Goal: Task Accomplishment & Management: Use online tool/utility

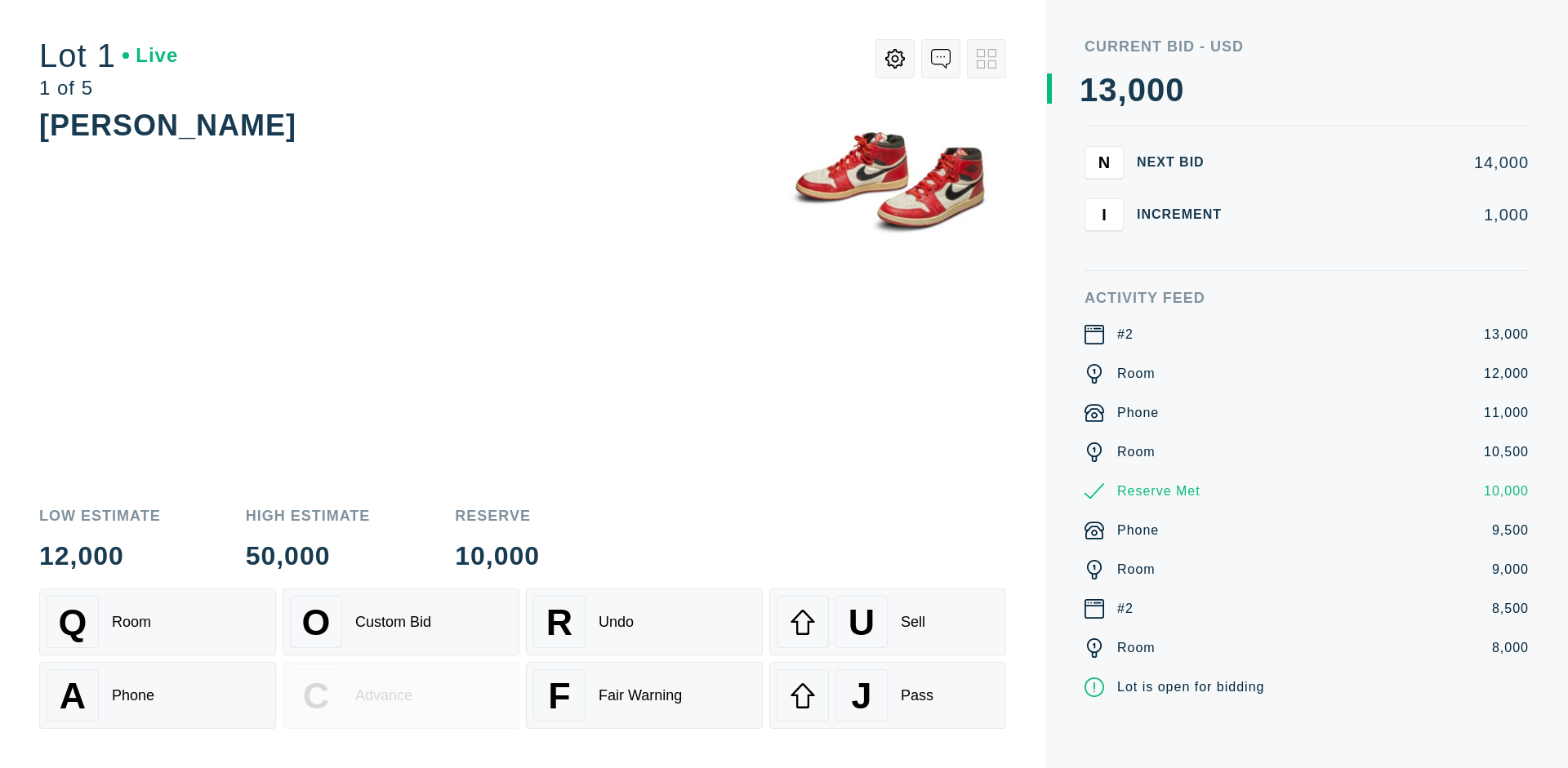
click at [158, 694] on div "A Phone" at bounding box center [157, 696] width 222 height 53
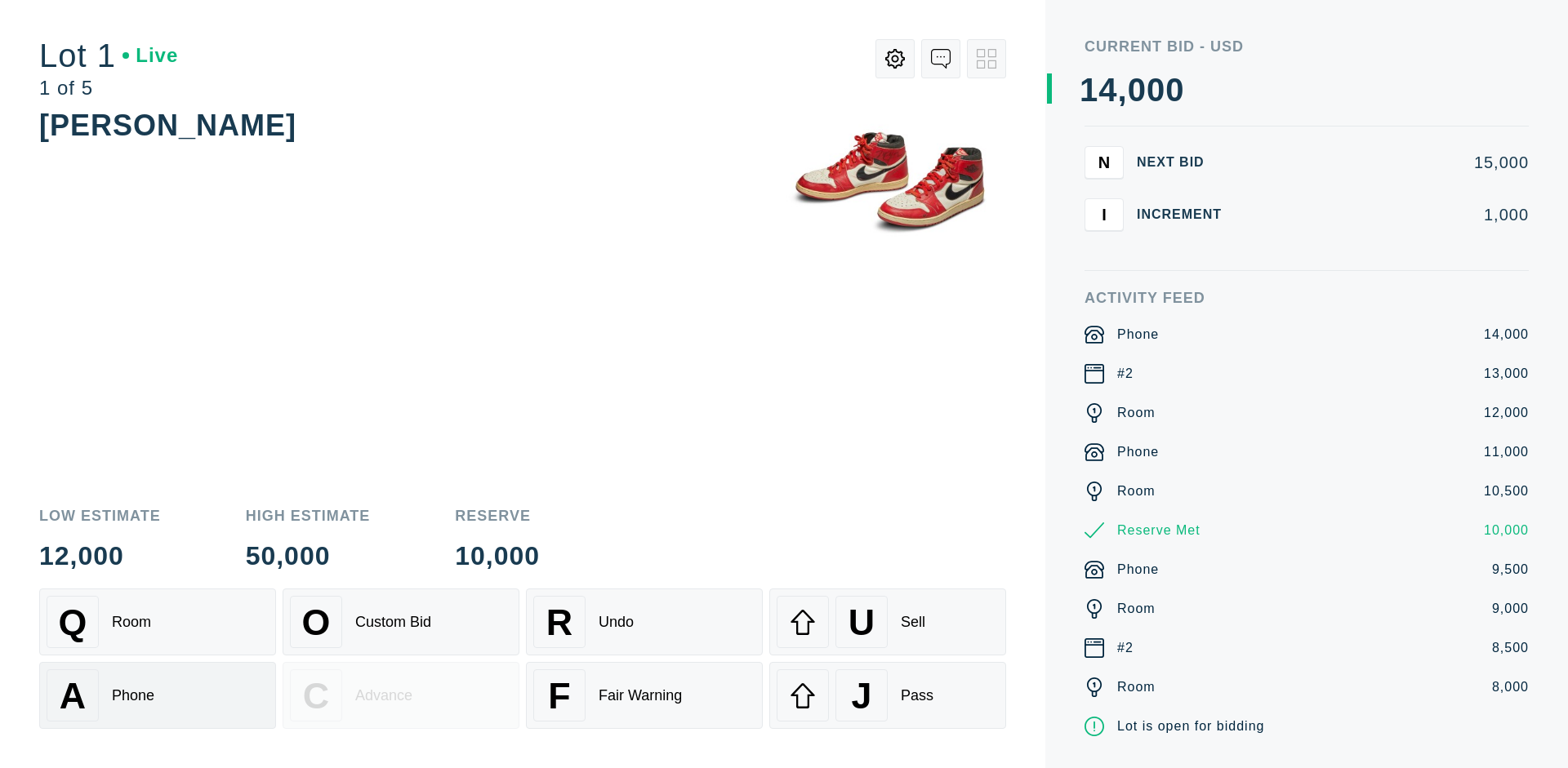
click at [158, 622] on div "Q Room" at bounding box center [157, 622] width 222 height 53
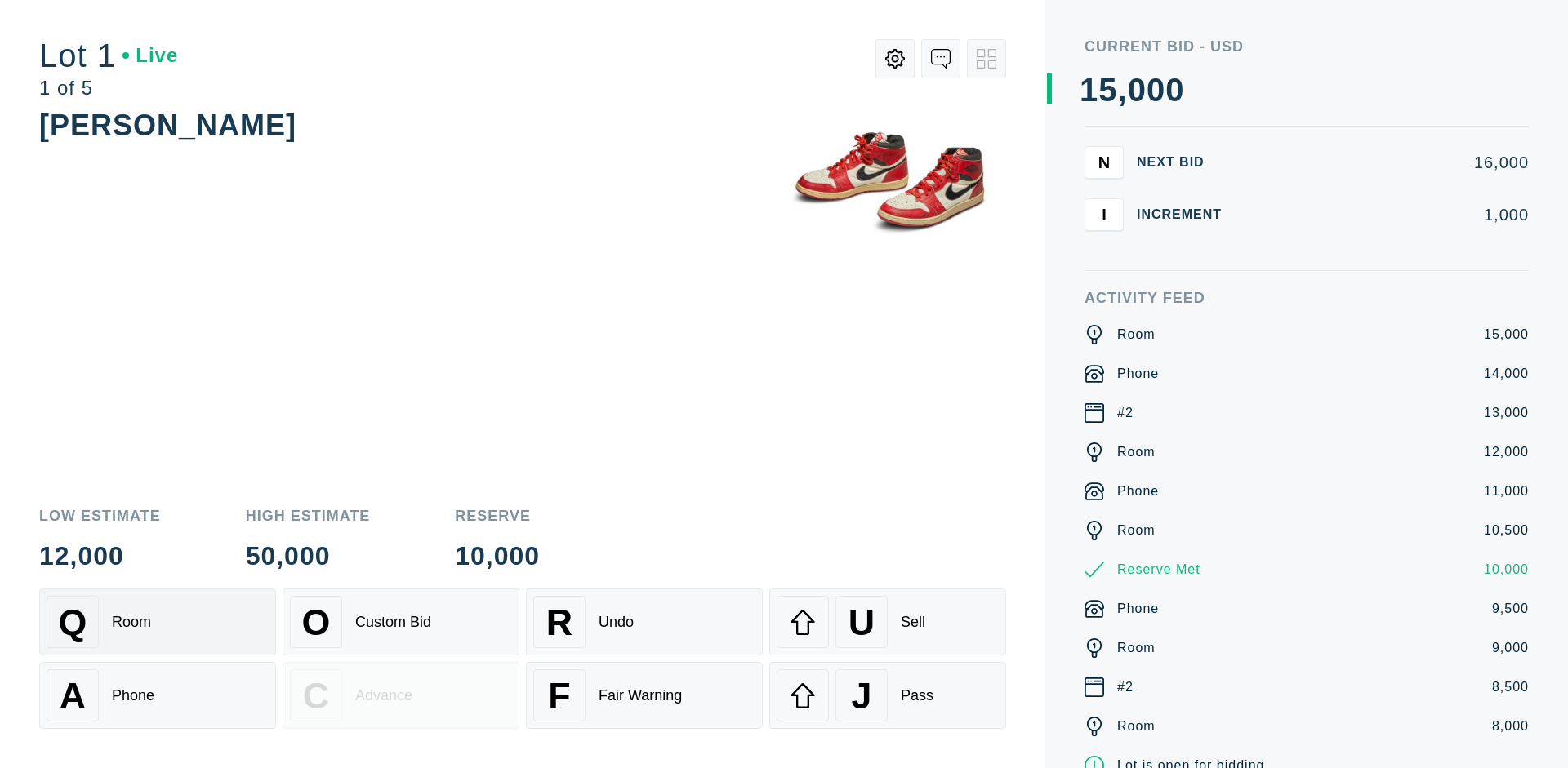
click at [644, 622] on div "R Undo" at bounding box center [644, 622] width 222 height 53
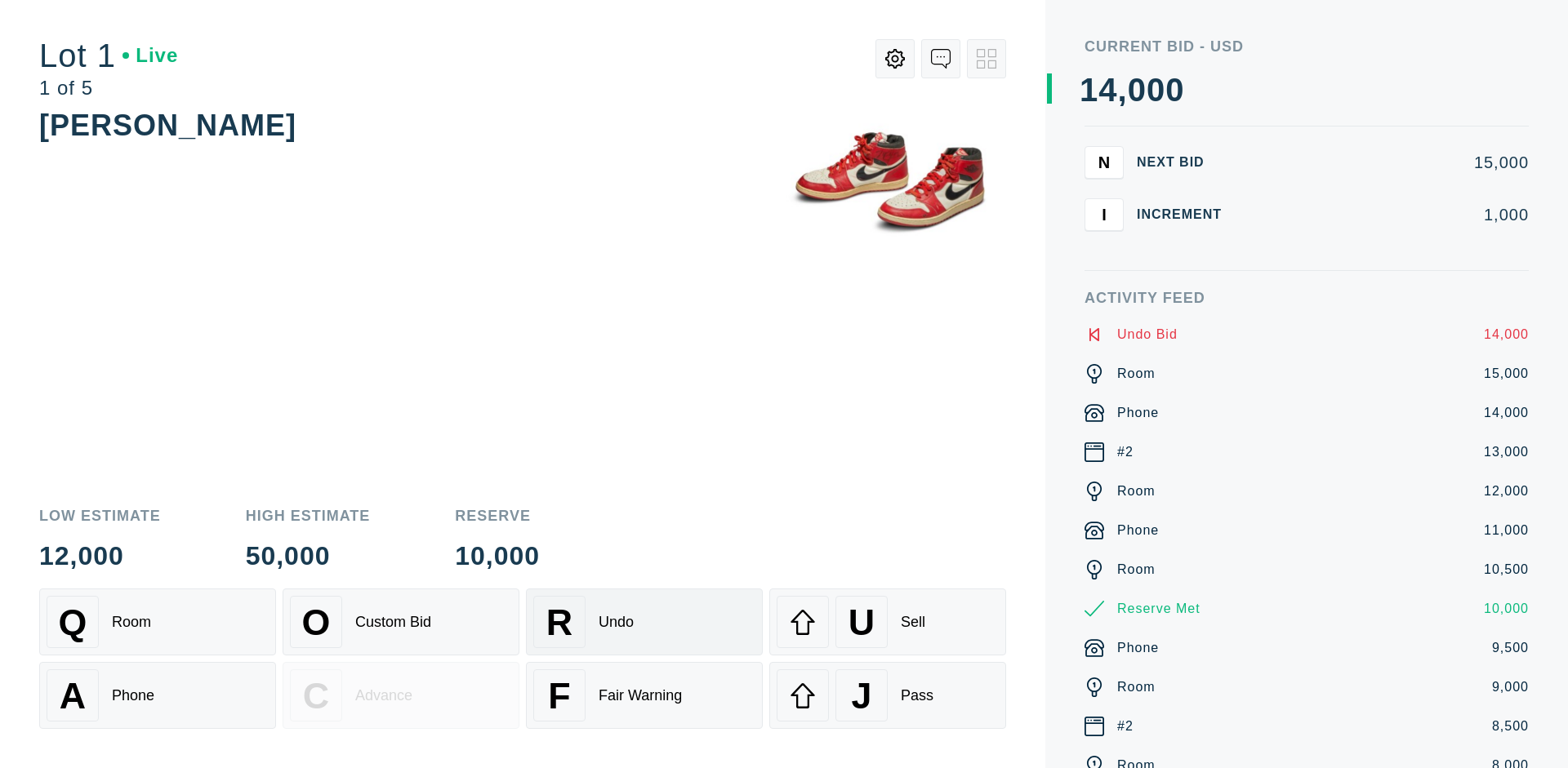
click at [158, 622] on div "Q Room" at bounding box center [157, 622] width 222 height 53
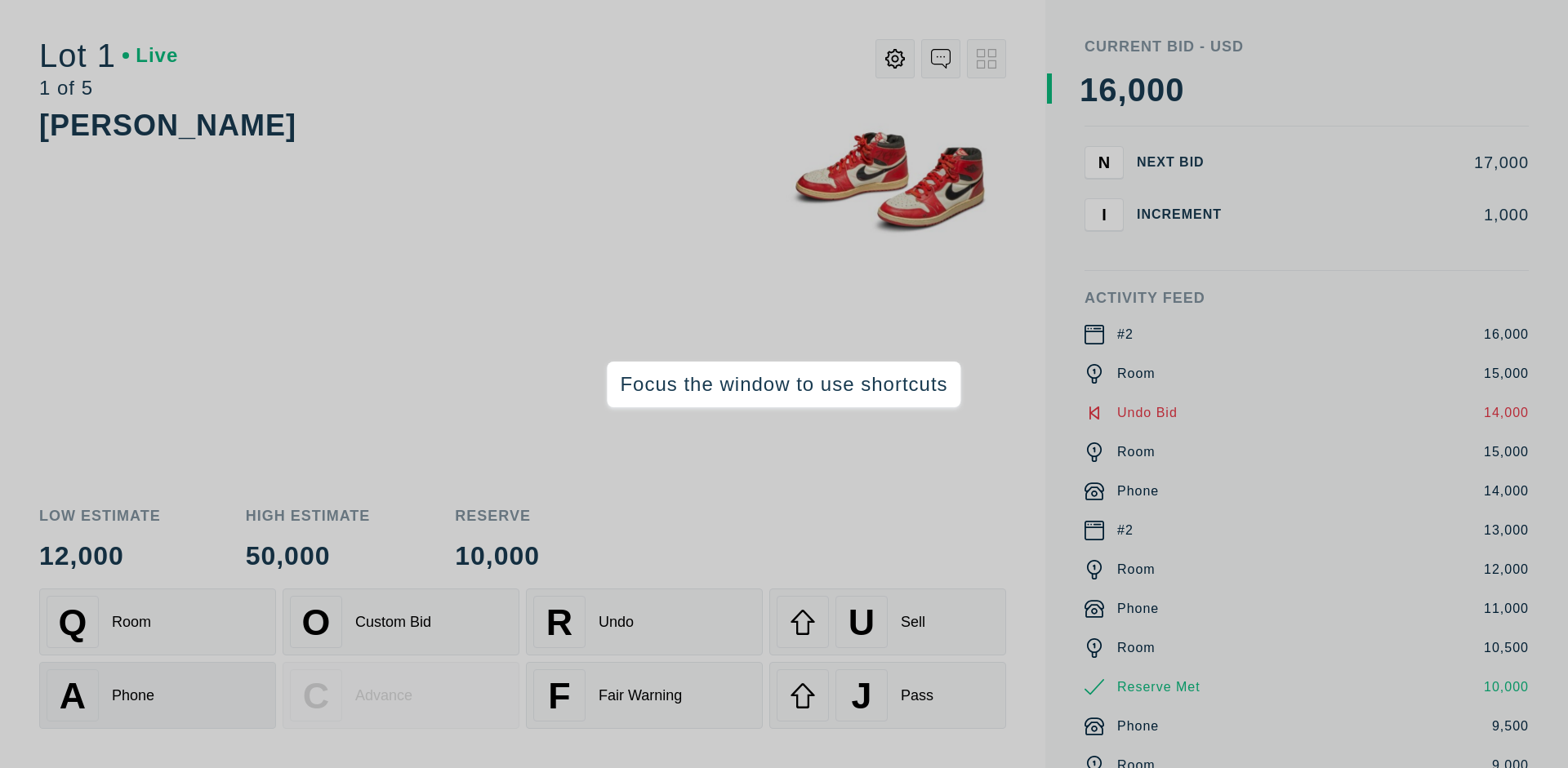
click at [158, 696] on div "A Phone" at bounding box center [157, 696] width 222 height 53
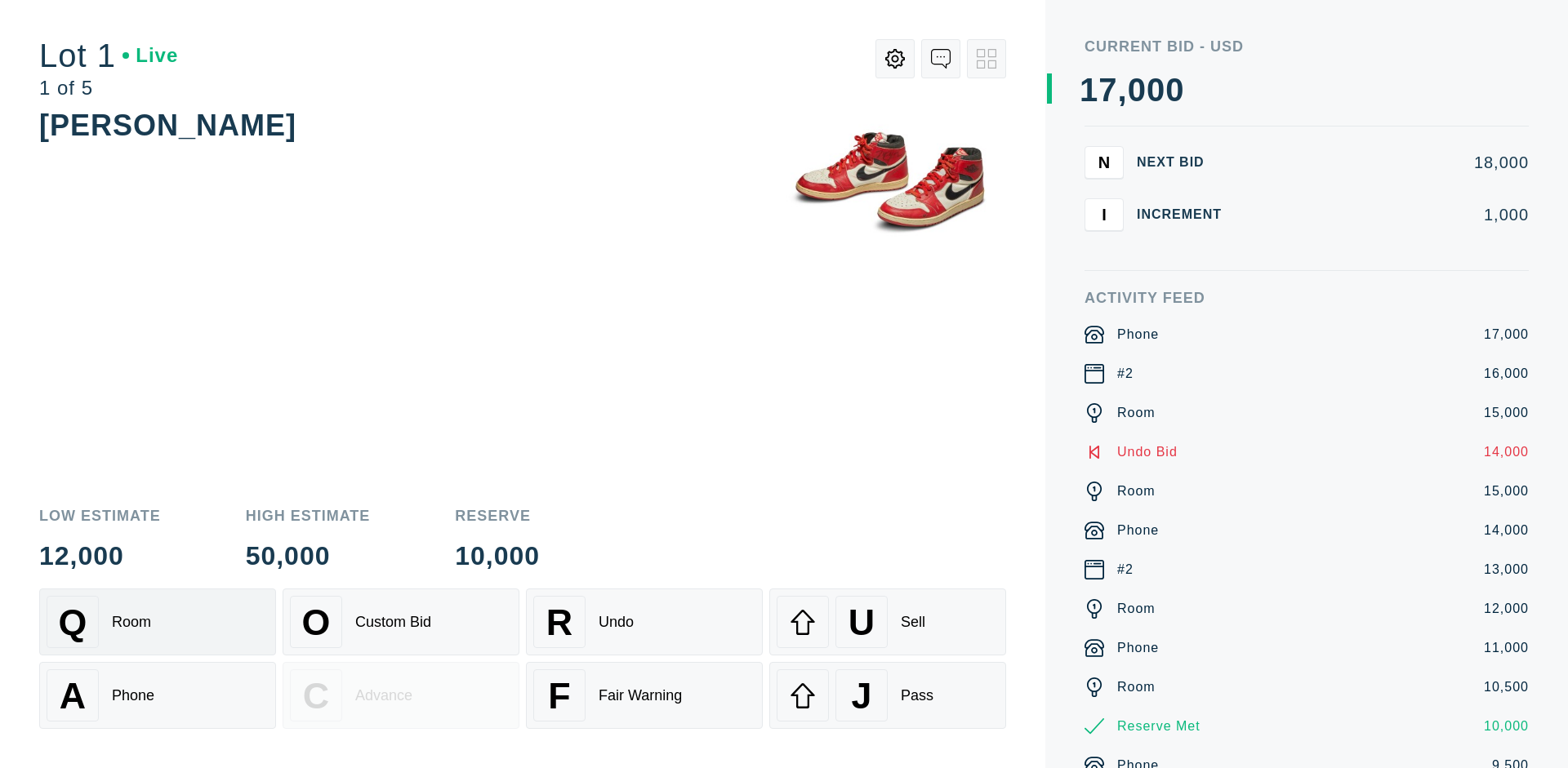
click at [158, 622] on div "Q Room" at bounding box center [157, 622] width 222 height 53
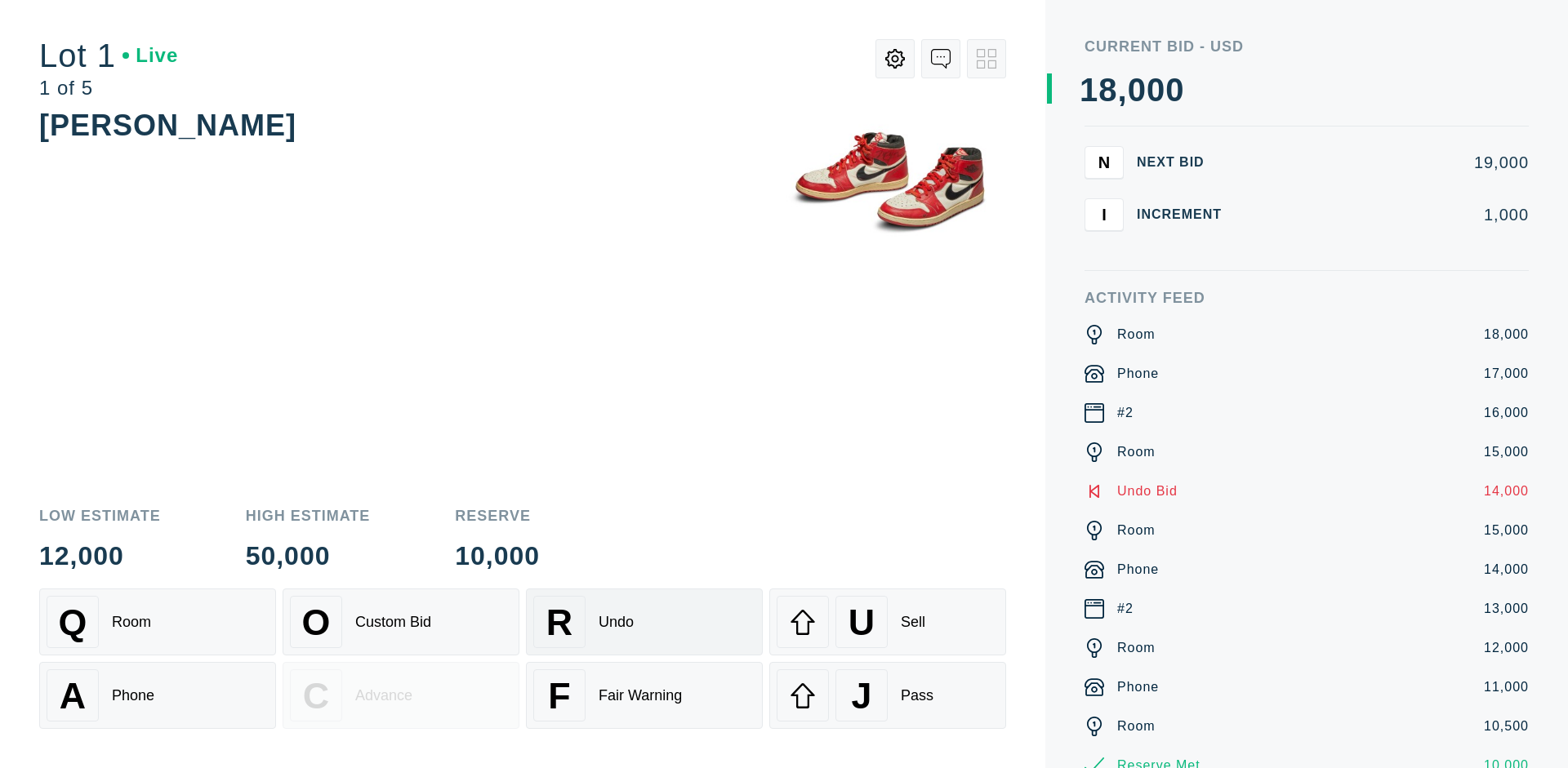
click at [644, 622] on div "R Undo" at bounding box center [644, 622] width 222 height 53
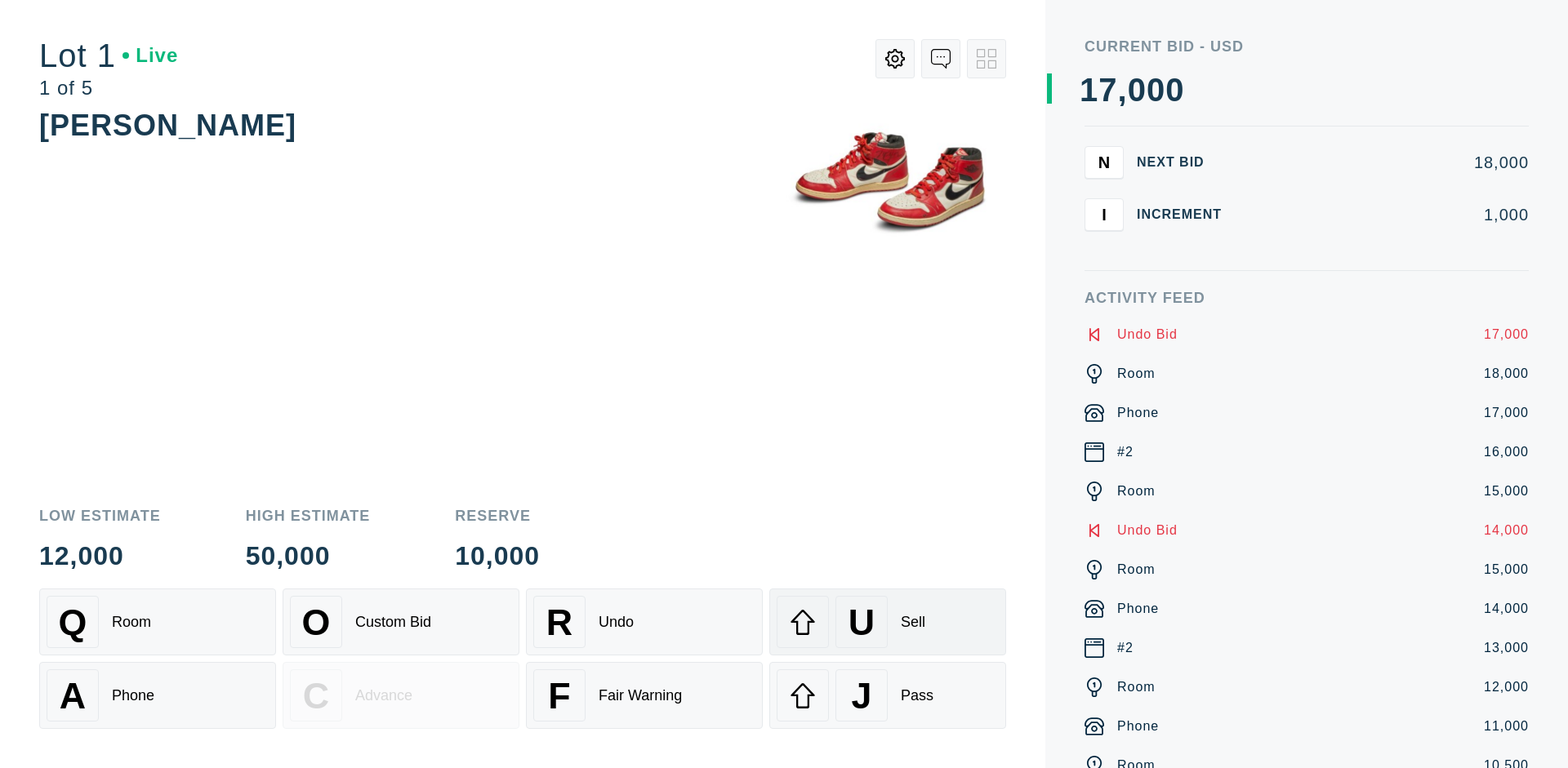
click at [887, 622] on div "U Sell" at bounding box center [887, 622] width 222 height 53
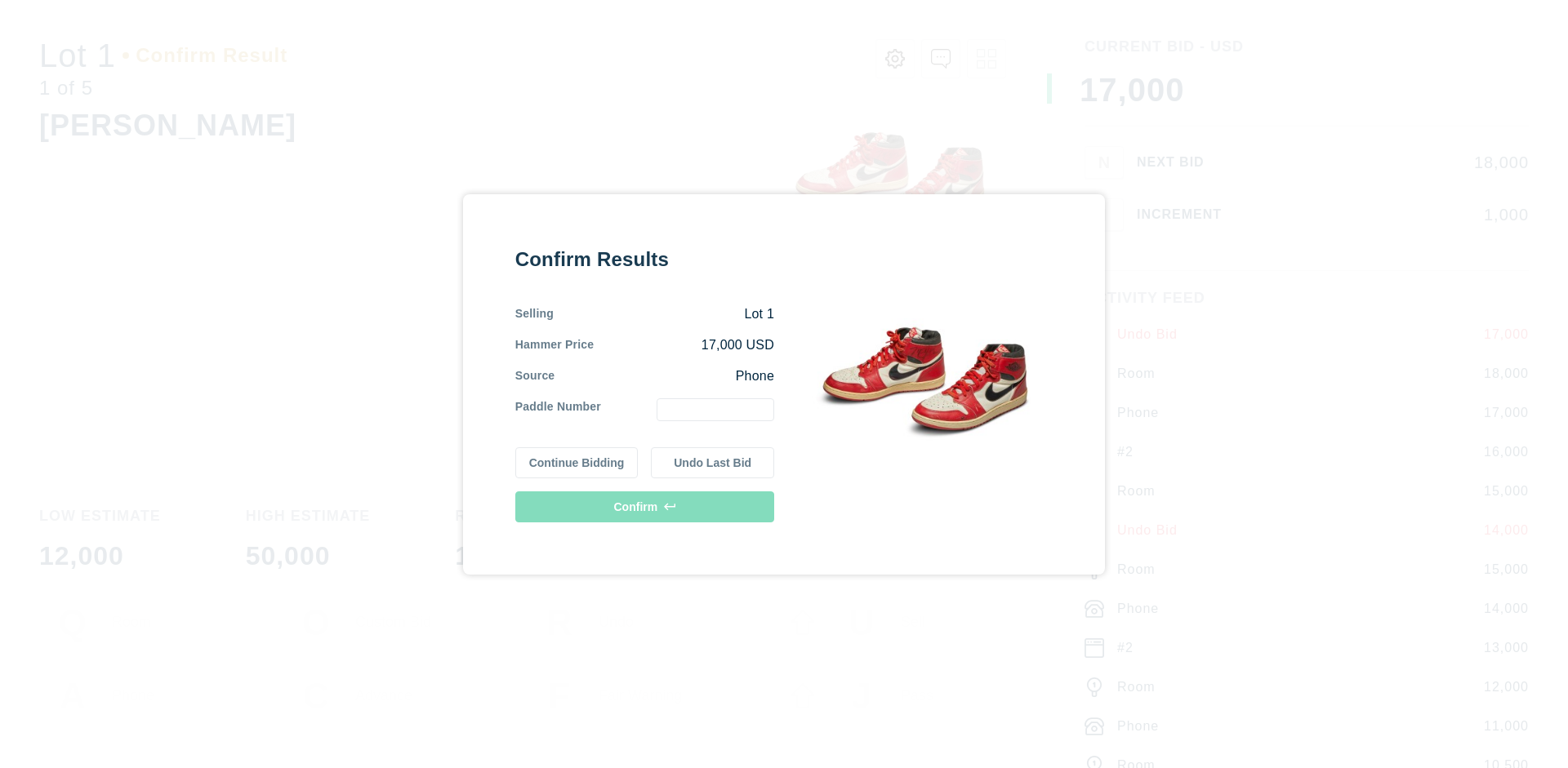
click at [577, 462] on button "Continue Bidding" at bounding box center [577, 463] width 123 height 31
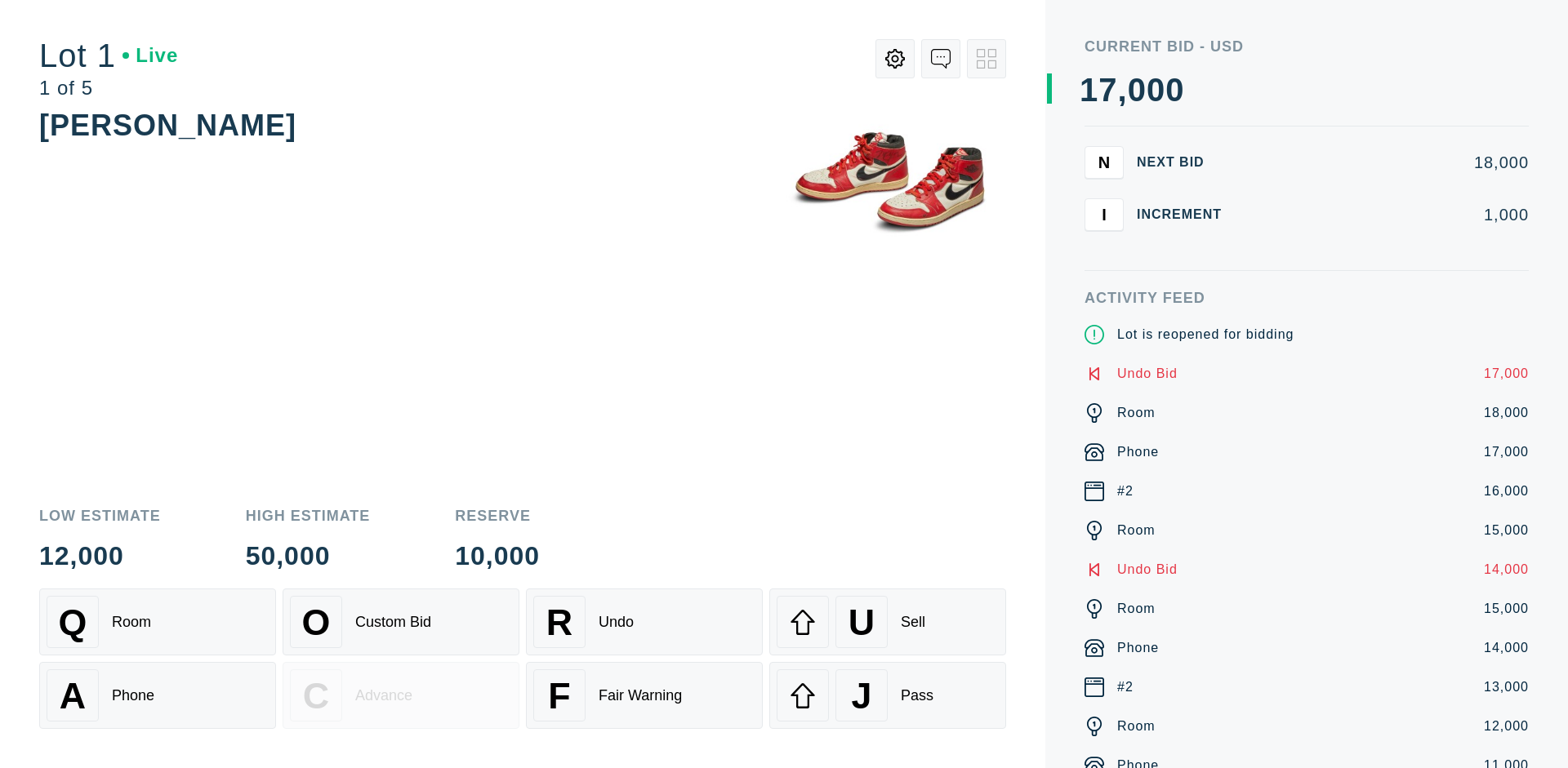
click at [887, 622] on div "U Sell" at bounding box center [887, 622] width 222 height 53
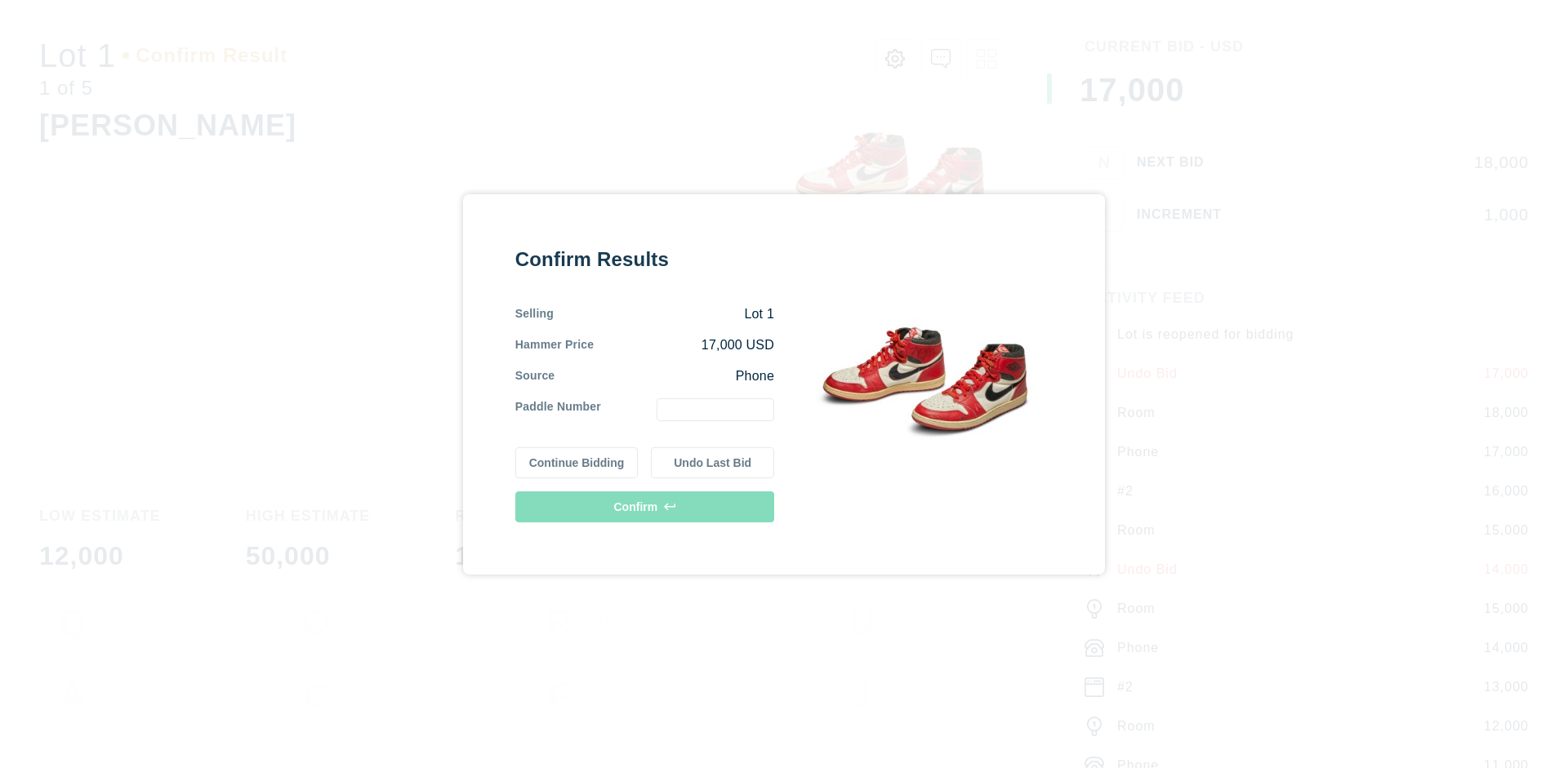
click at [712, 462] on button "Undo Last Bid" at bounding box center [711, 463] width 123 height 31
click at [577, 459] on button "Continue Bidding" at bounding box center [577, 463] width 123 height 31
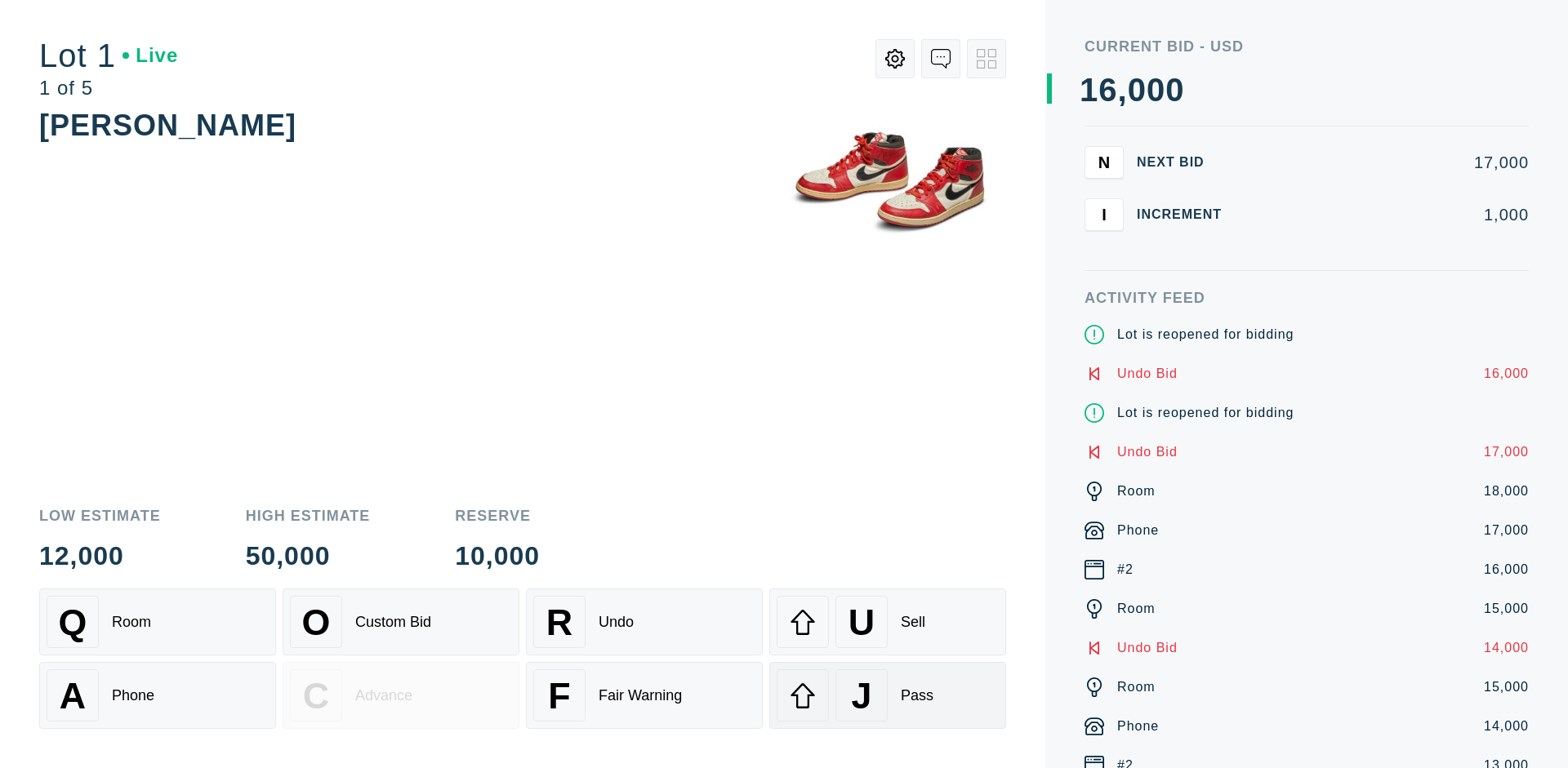
click at [887, 696] on div "J Pass" at bounding box center [887, 696] width 222 height 53
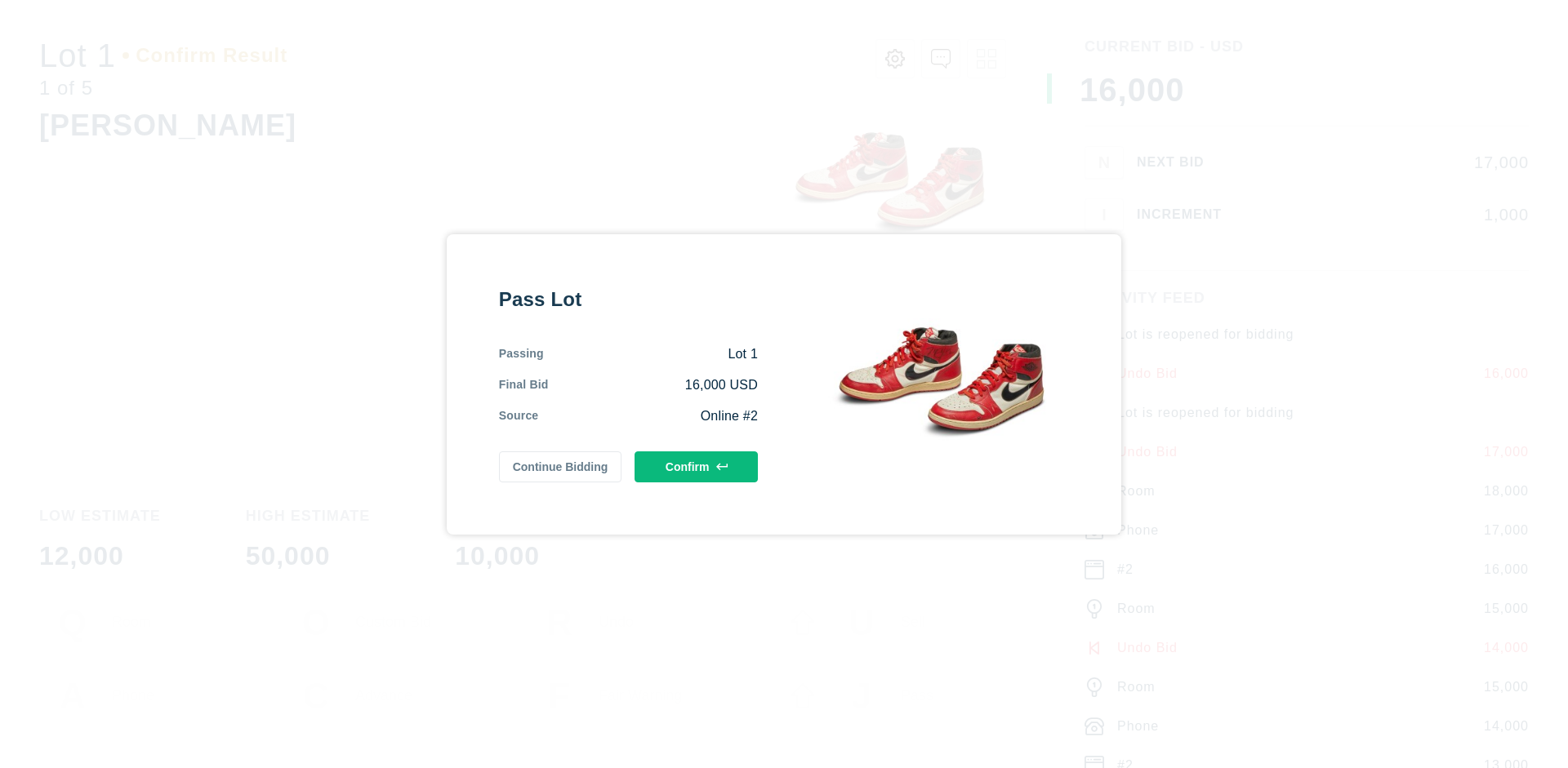
click at [697, 467] on button "Confirm" at bounding box center [696, 468] width 123 height 31
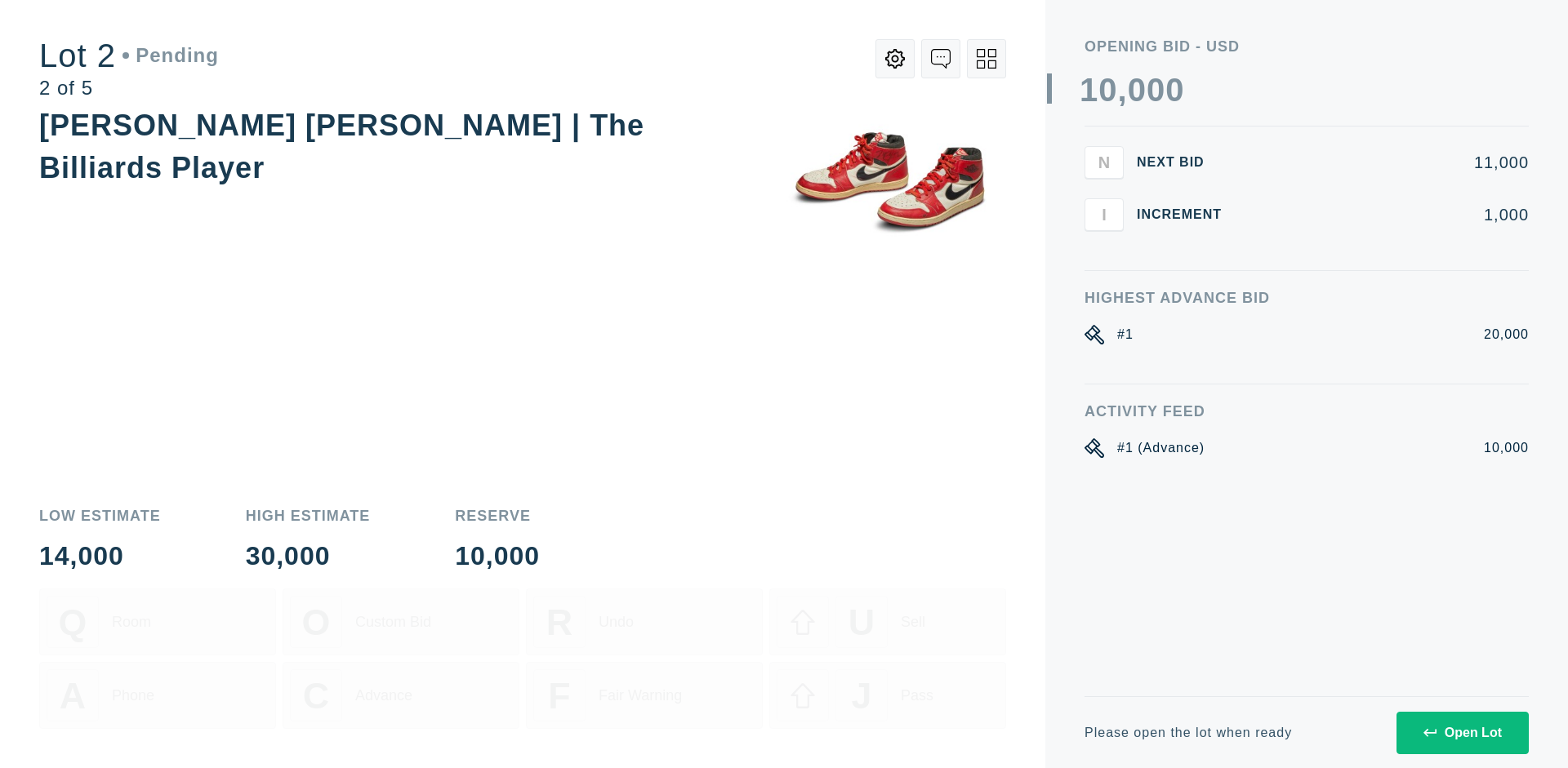
click at [1462, 733] on div "Open Lot" at bounding box center [1462, 734] width 79 height 15
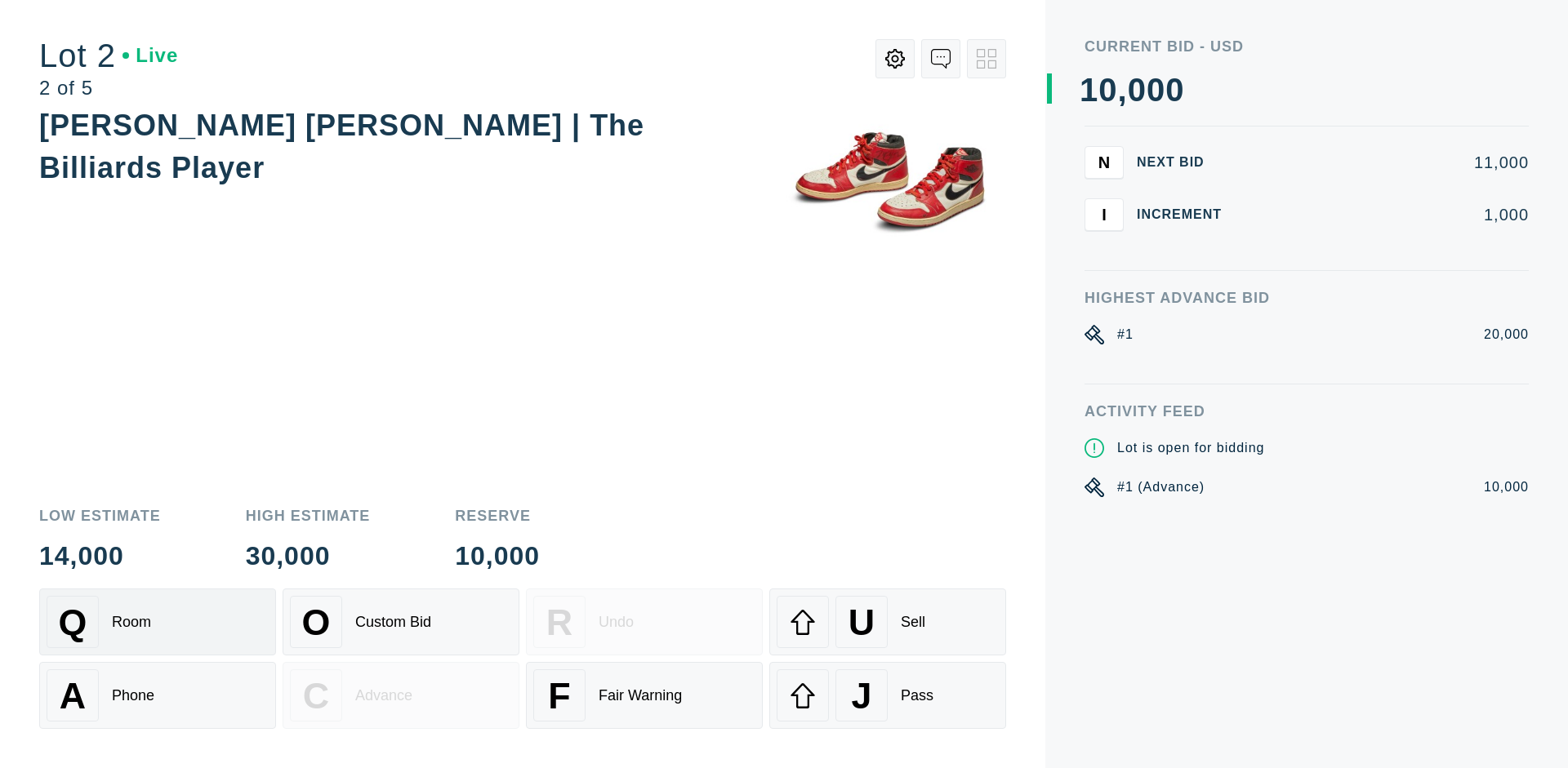
click at [158, 622] on div "Q Room" at bounding box center [157, 622] width 222 height 53
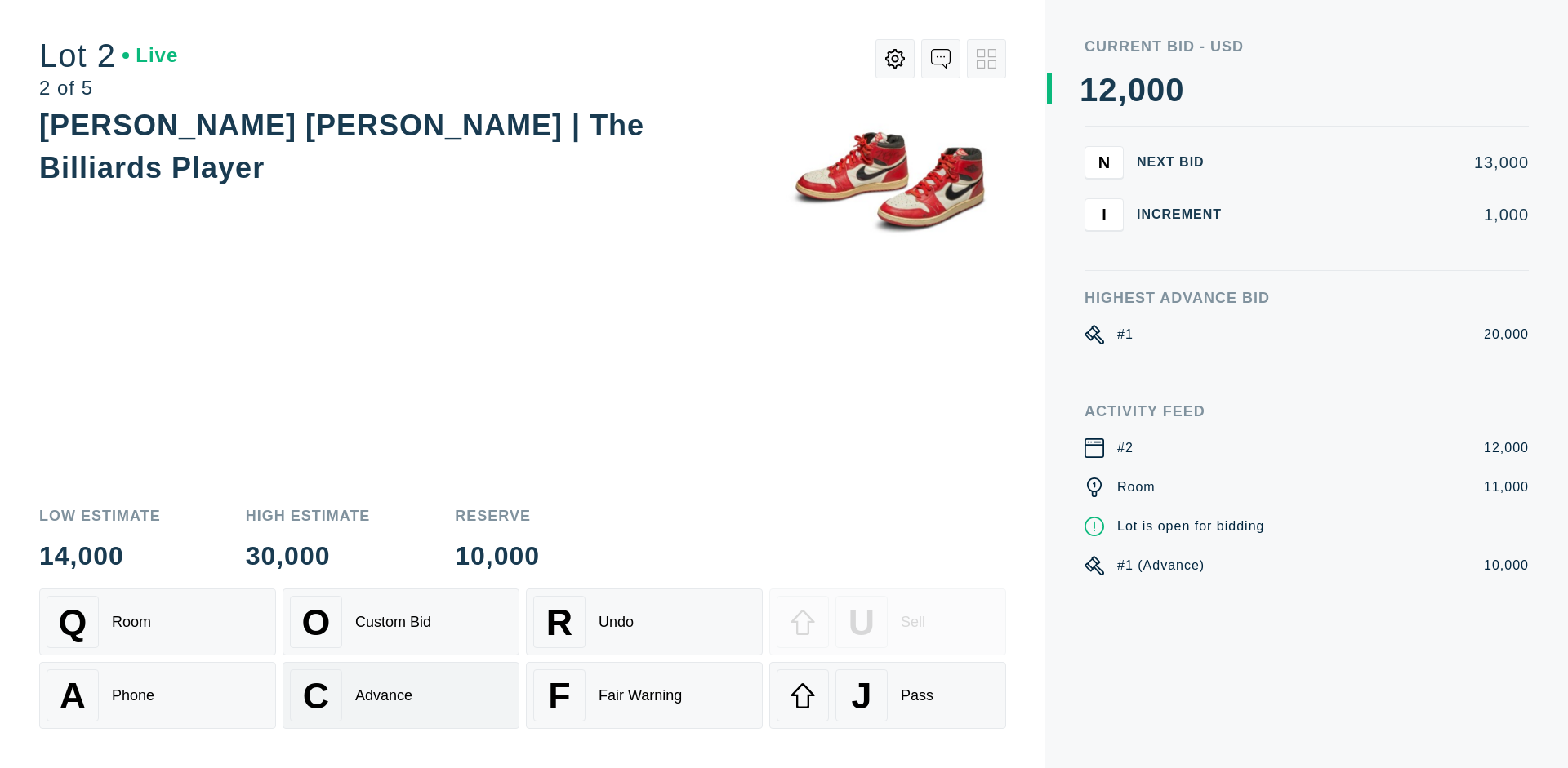
click at [401, 696] on div "Advance" at bounding box center [383, 696] width 57 height 18
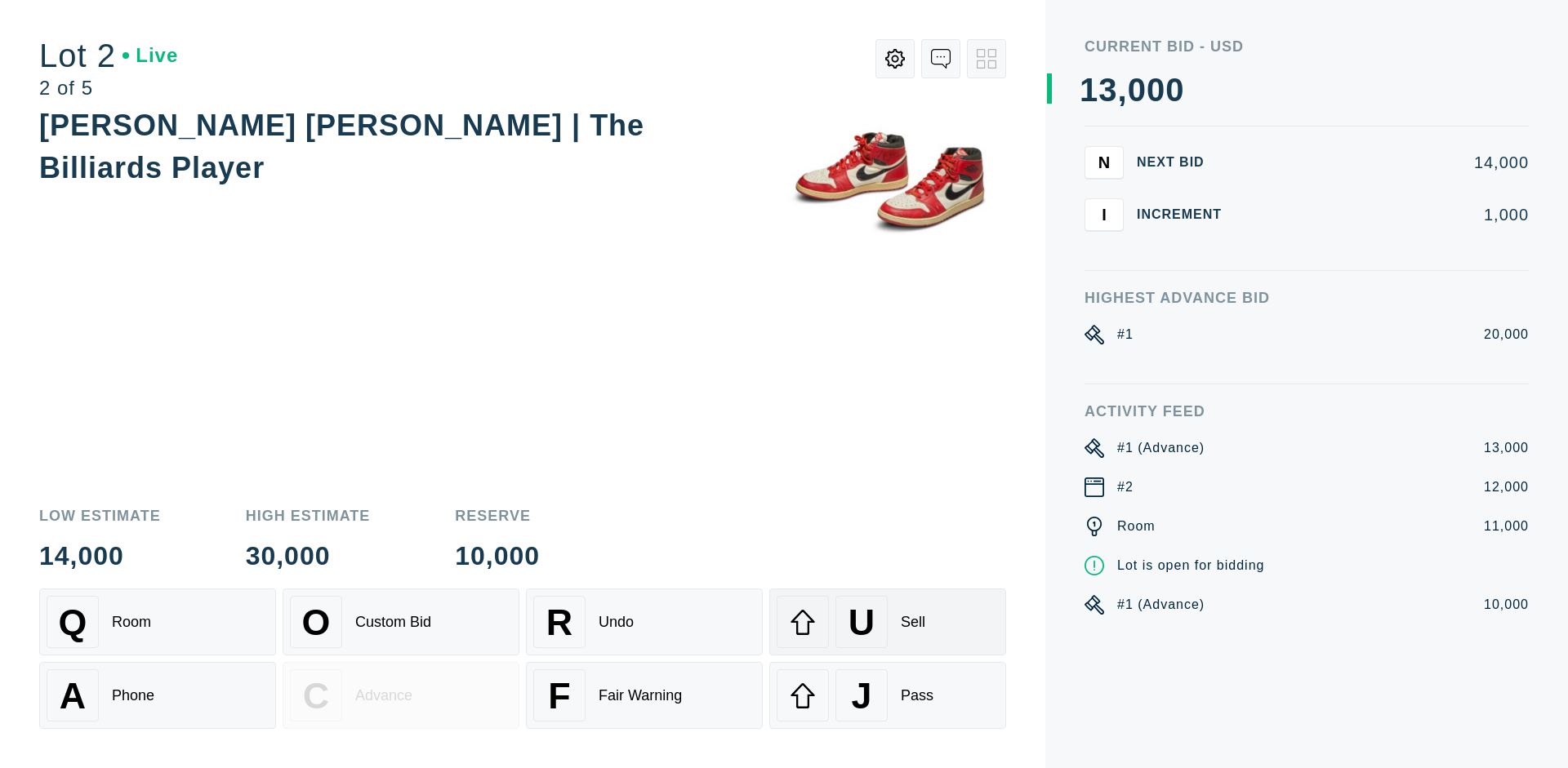
click at [887, 622] on div "U Sell" at bounding box center [887, 622] width 222 height 53
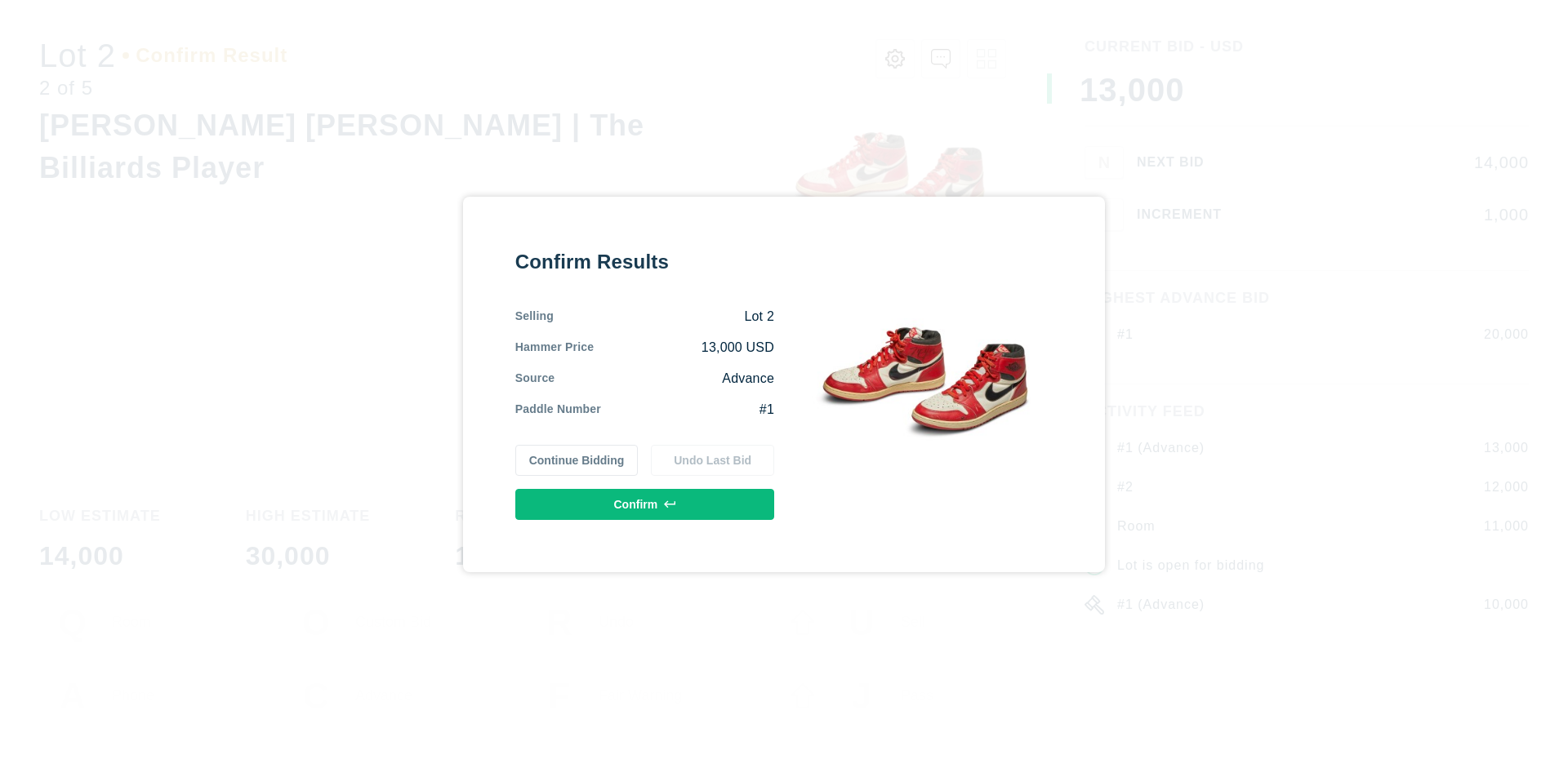
click at [645, 504] on button "Confirm" at bounding box center [645, 505] width 259 height 31
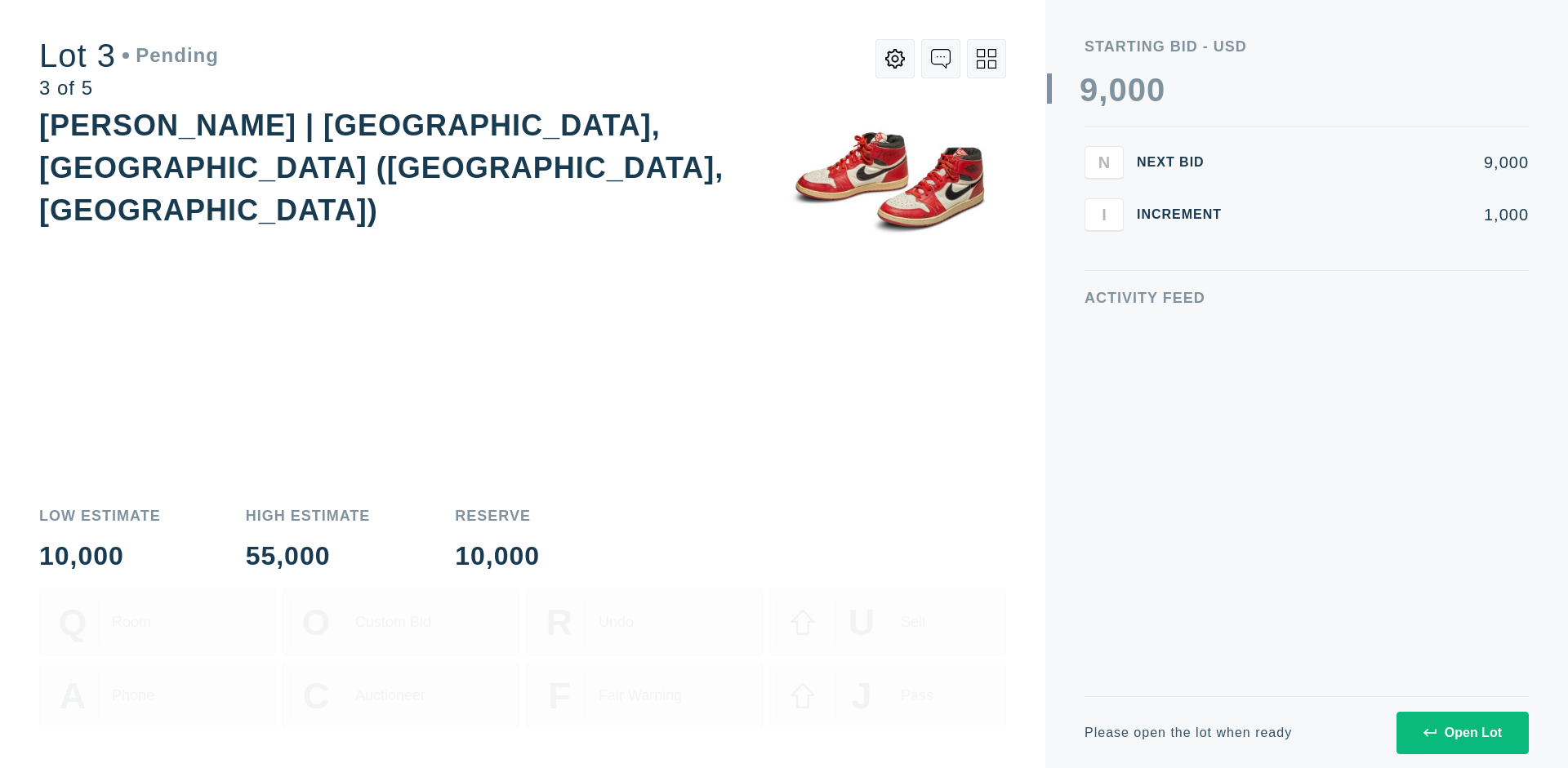
click at [1462, 733] on div "Open Lot" at bounding box center [1462, 734] width 79 height 15
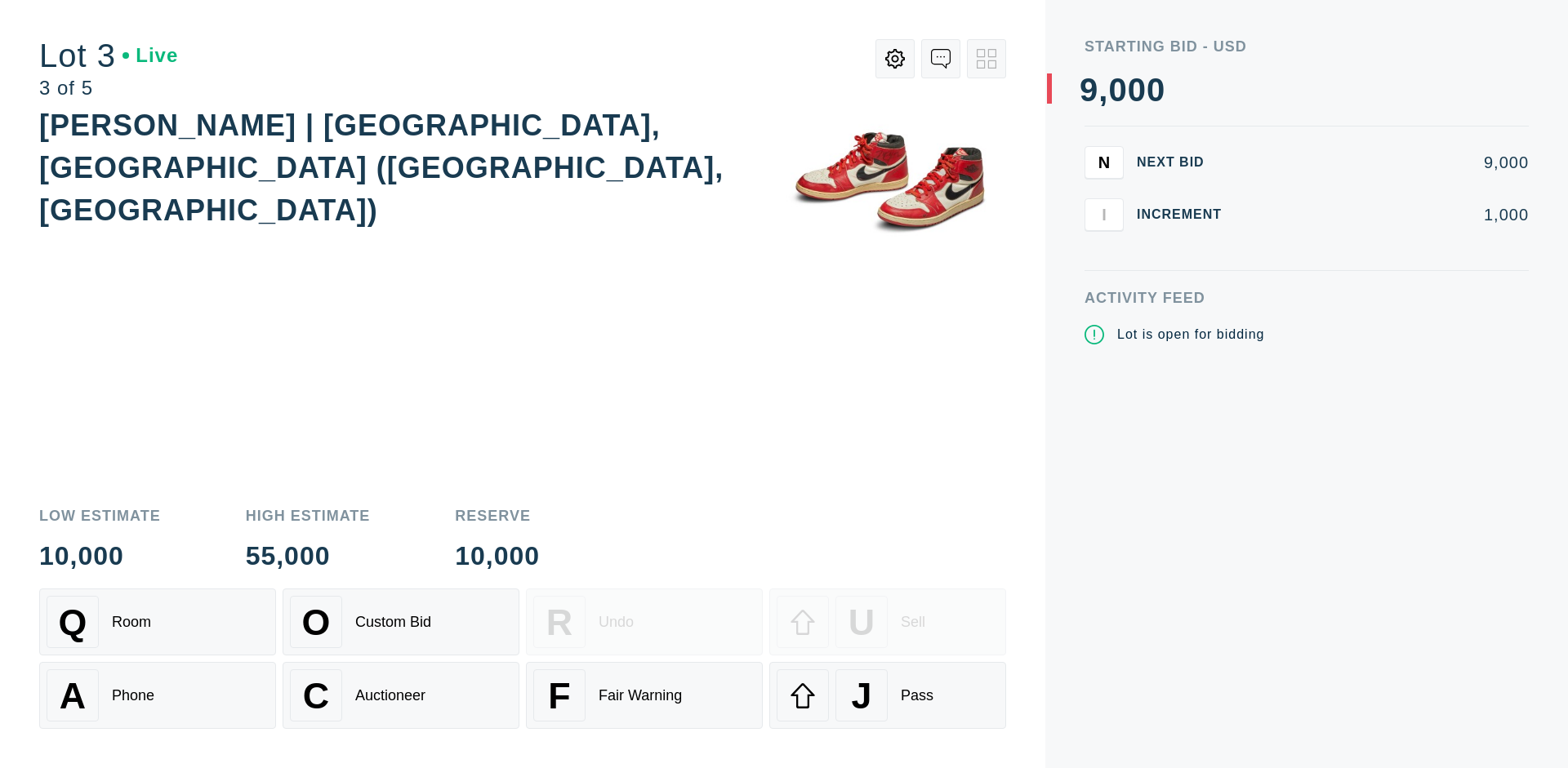
click at [887, 696] on div "J Pass" at bounding box center [887, 696] width 222 height 53
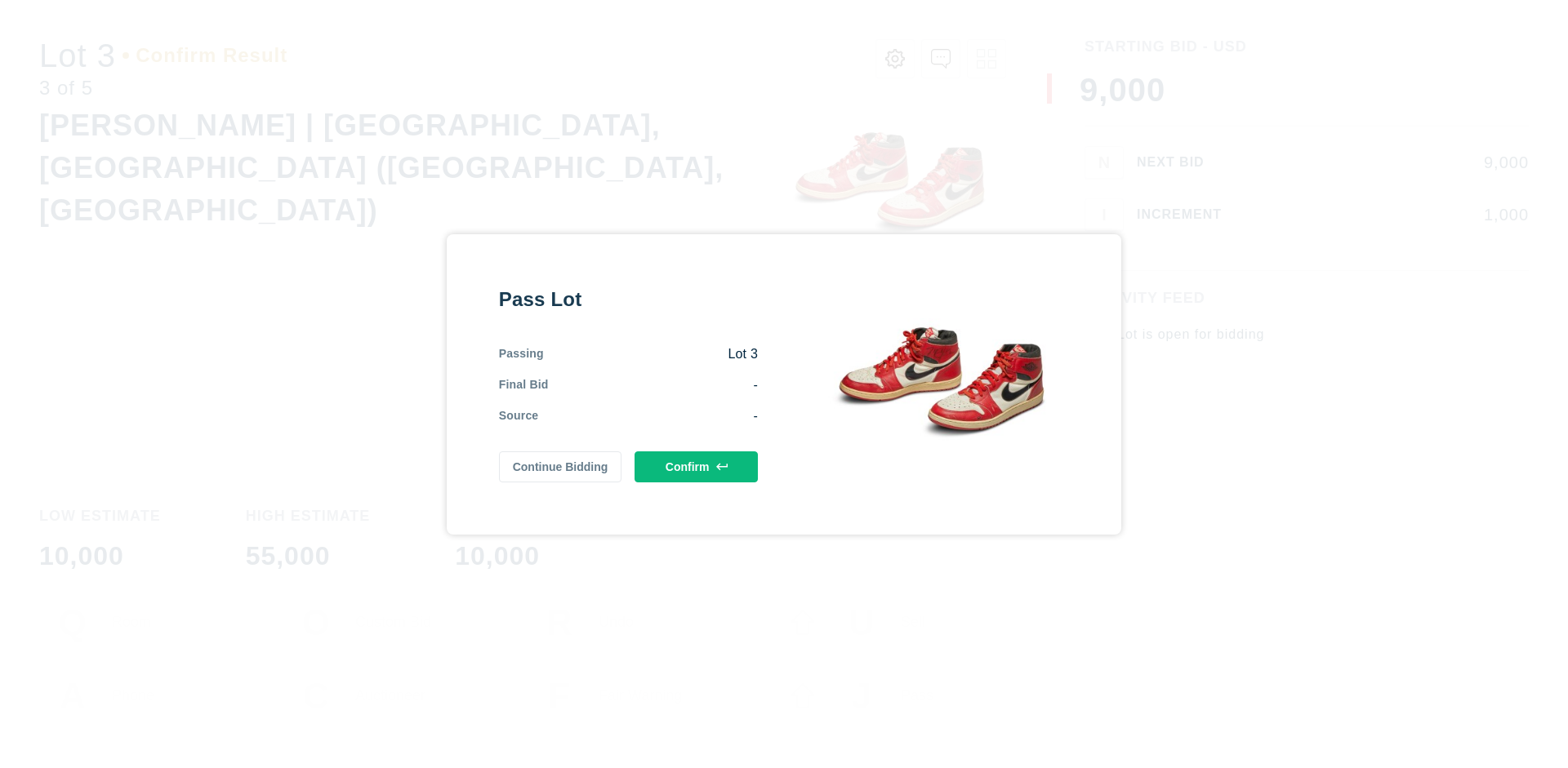
click at [697, 467] on button "Confirm" at bounding box center [696, 468] width 123 height 31
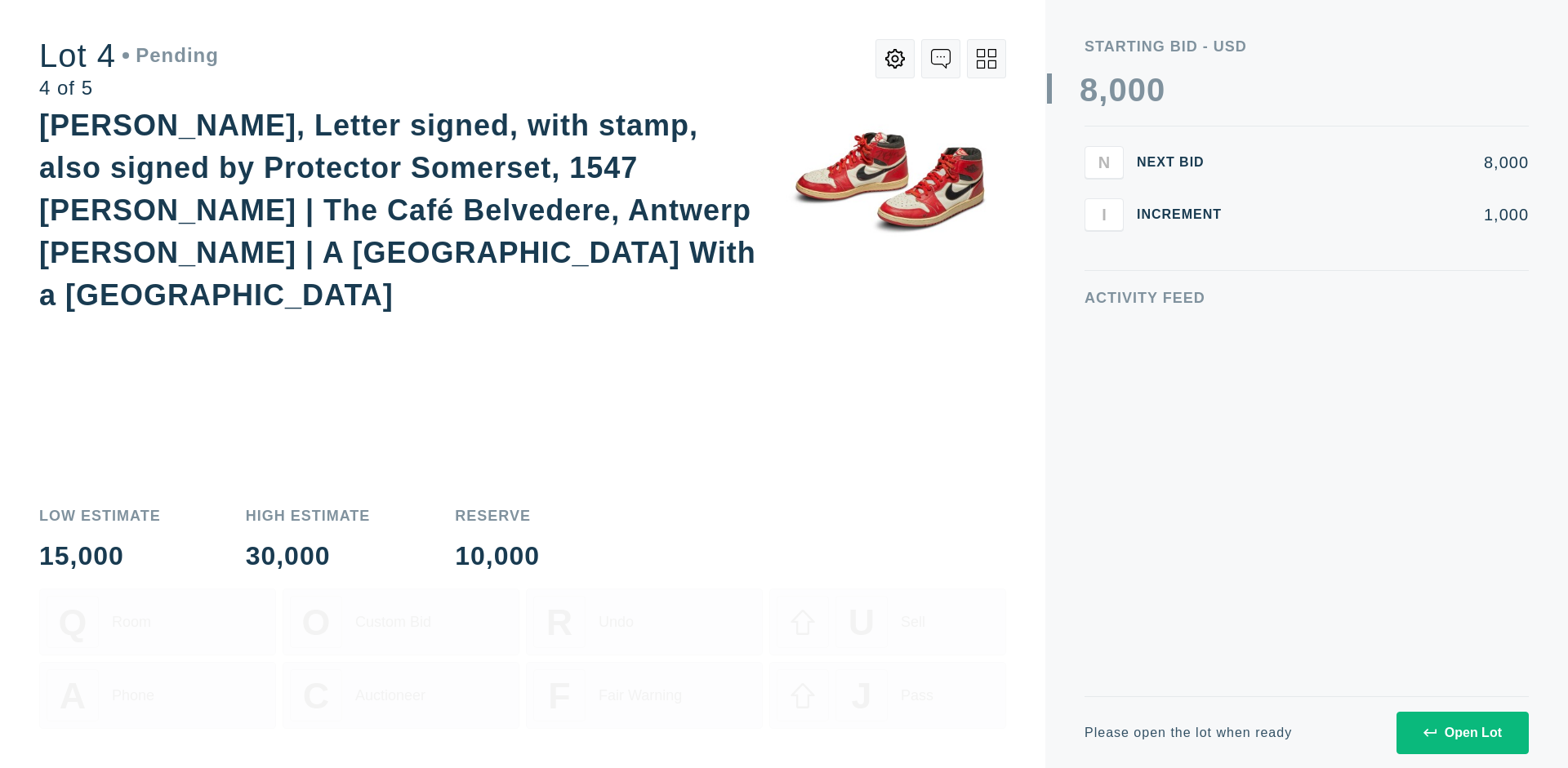
click at [1462, 733] on div "Open Lot" at bounding box center [1462, 734] width 79 height 15
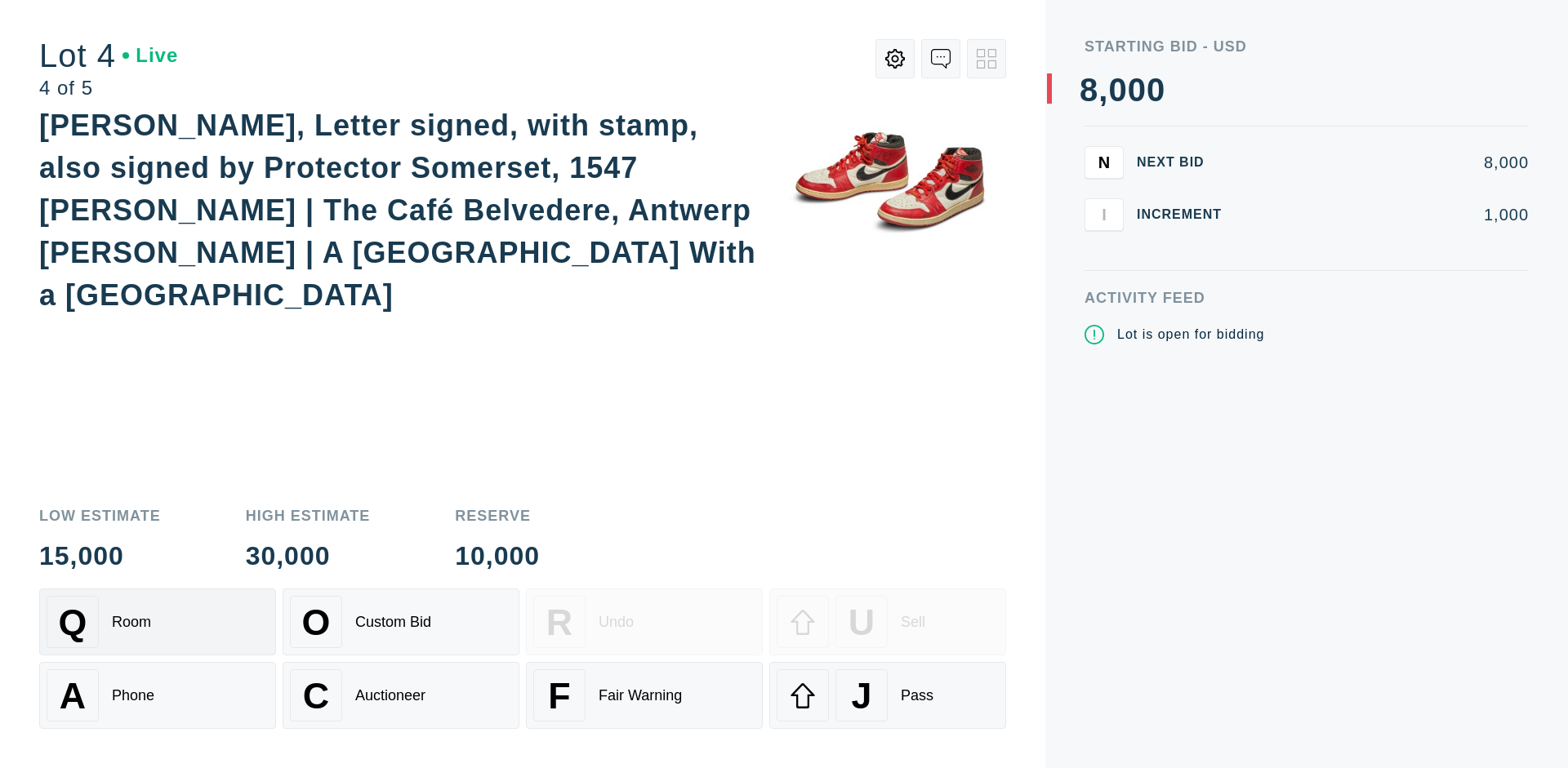
click at [158, 622] on div "Q Room" at bounding box center [157, 622] width 222 height 53
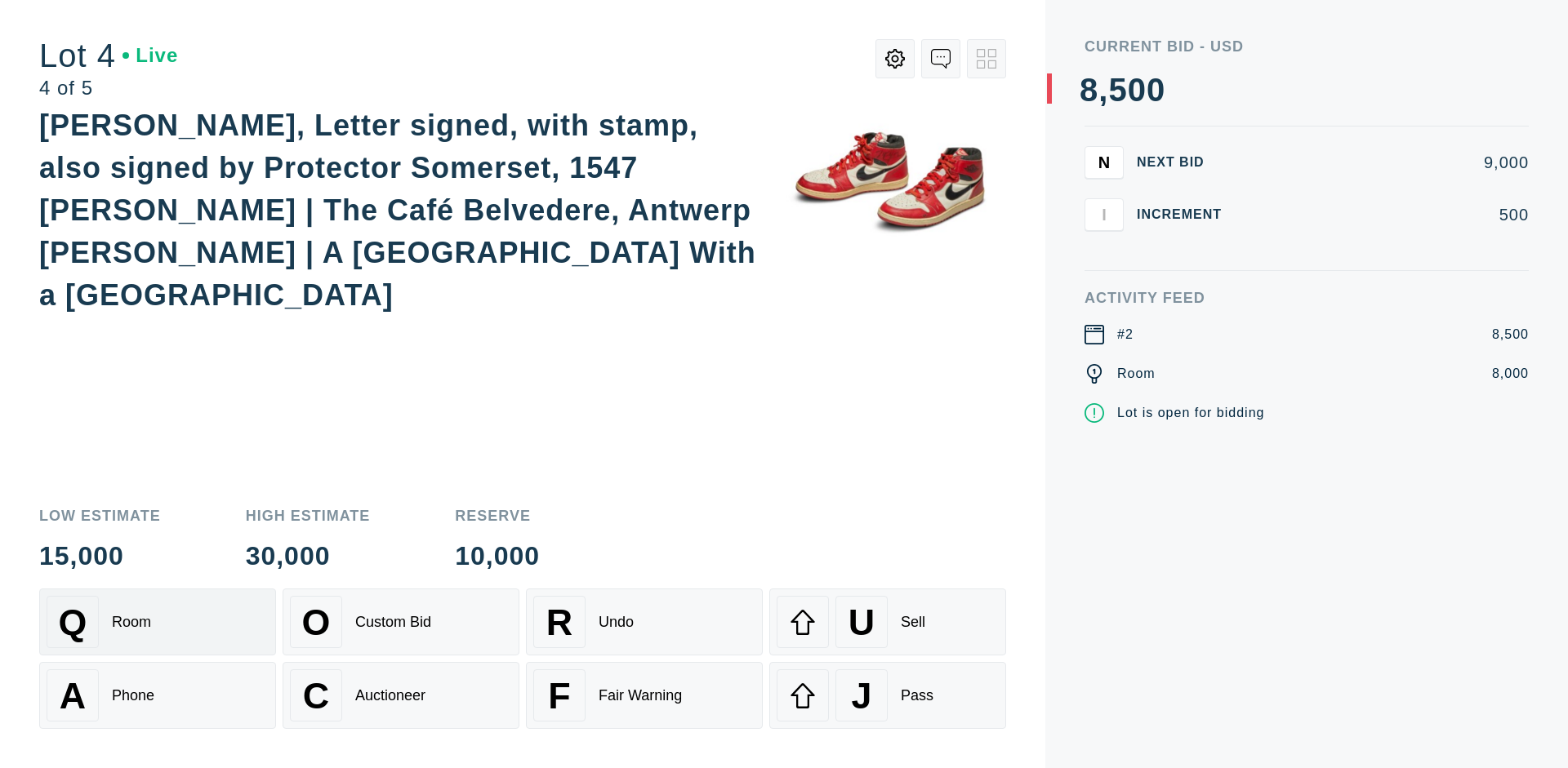
click at [401, 696] on div "Auctioneer" at bounding box center [390, 696] width 70 height 18
click at [887, 696] on div "J Pass" at bounding box center [887, 696] width 222 height 53
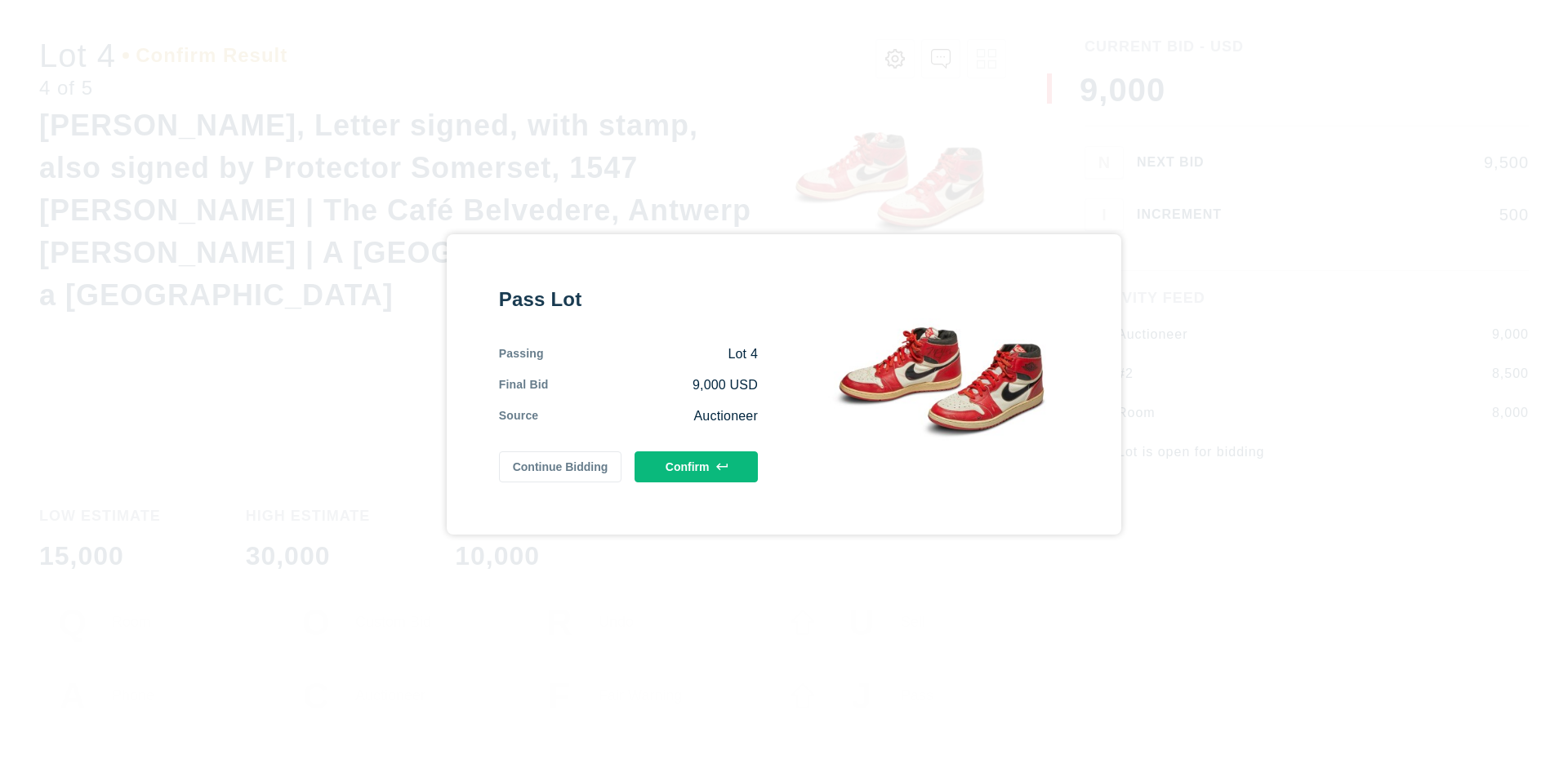
click at [697, 467] on button "Confirm" at bounding box center [696, 468] width 123 height 31
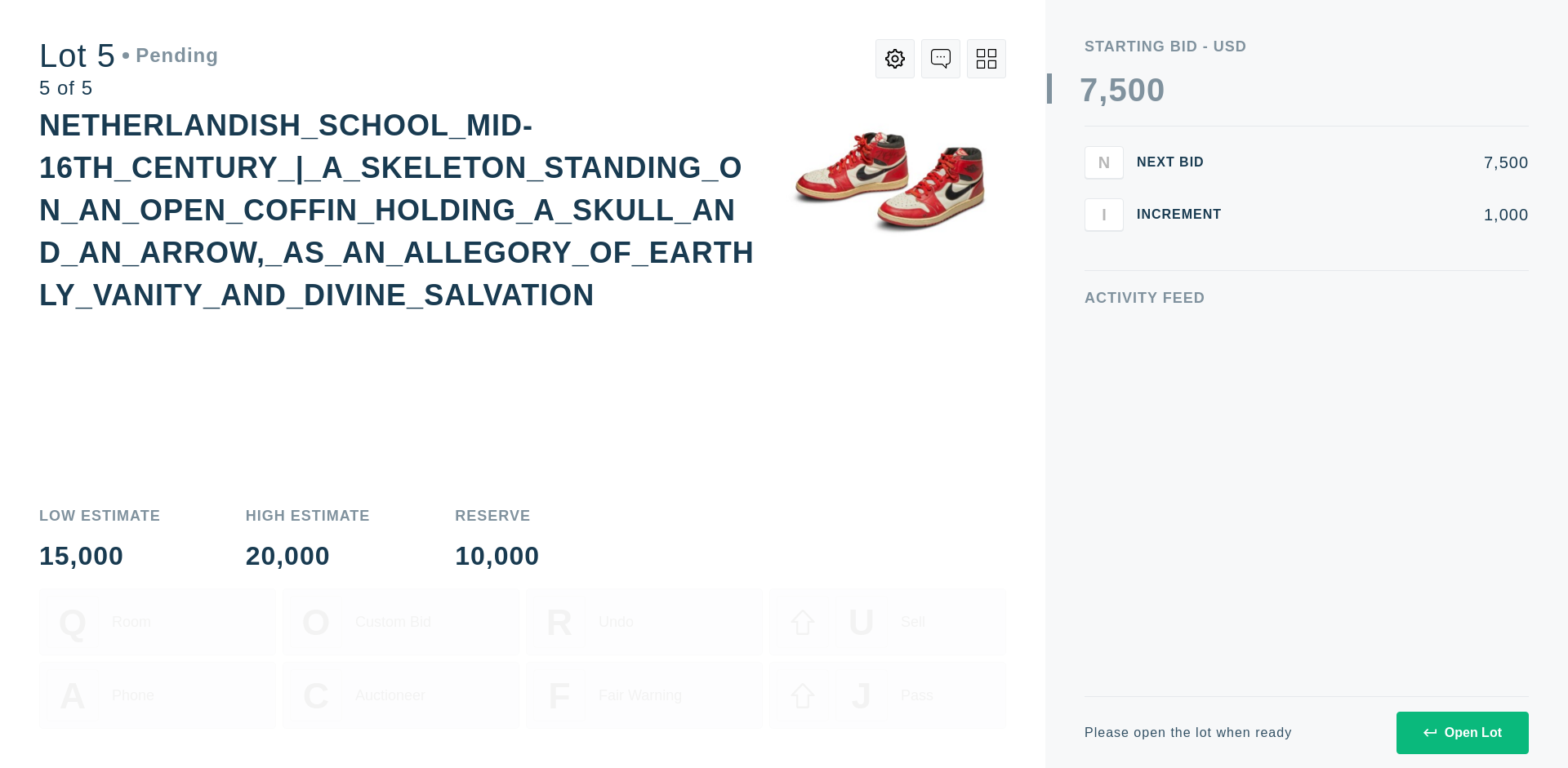
click at [1462, 733] on div "Open Lot" at bounding box center [1462, 734] width 79 height 15
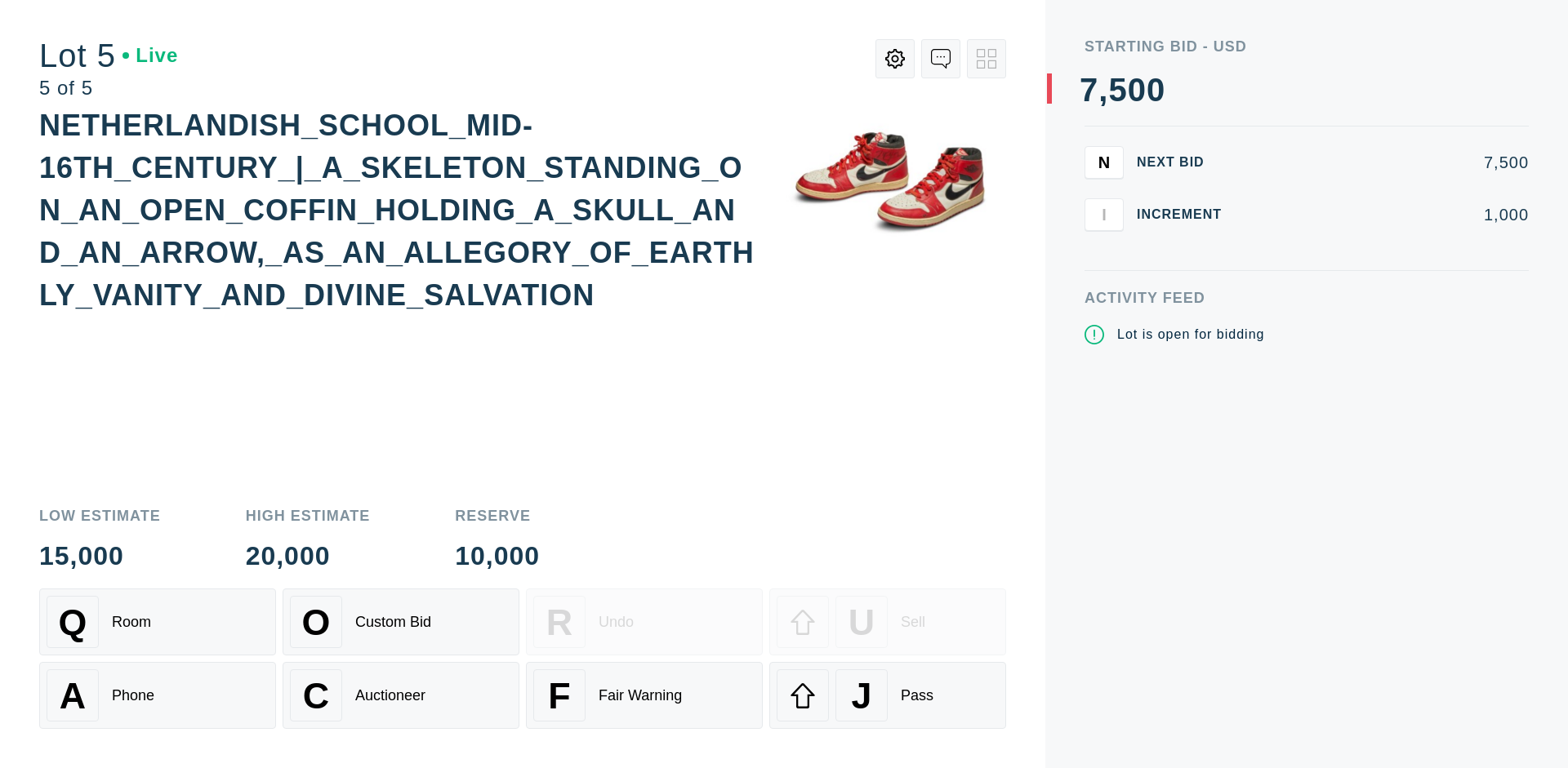
click at [158, 622] on div "Q Room" at bounding box center [157, 622] width 222 height 53
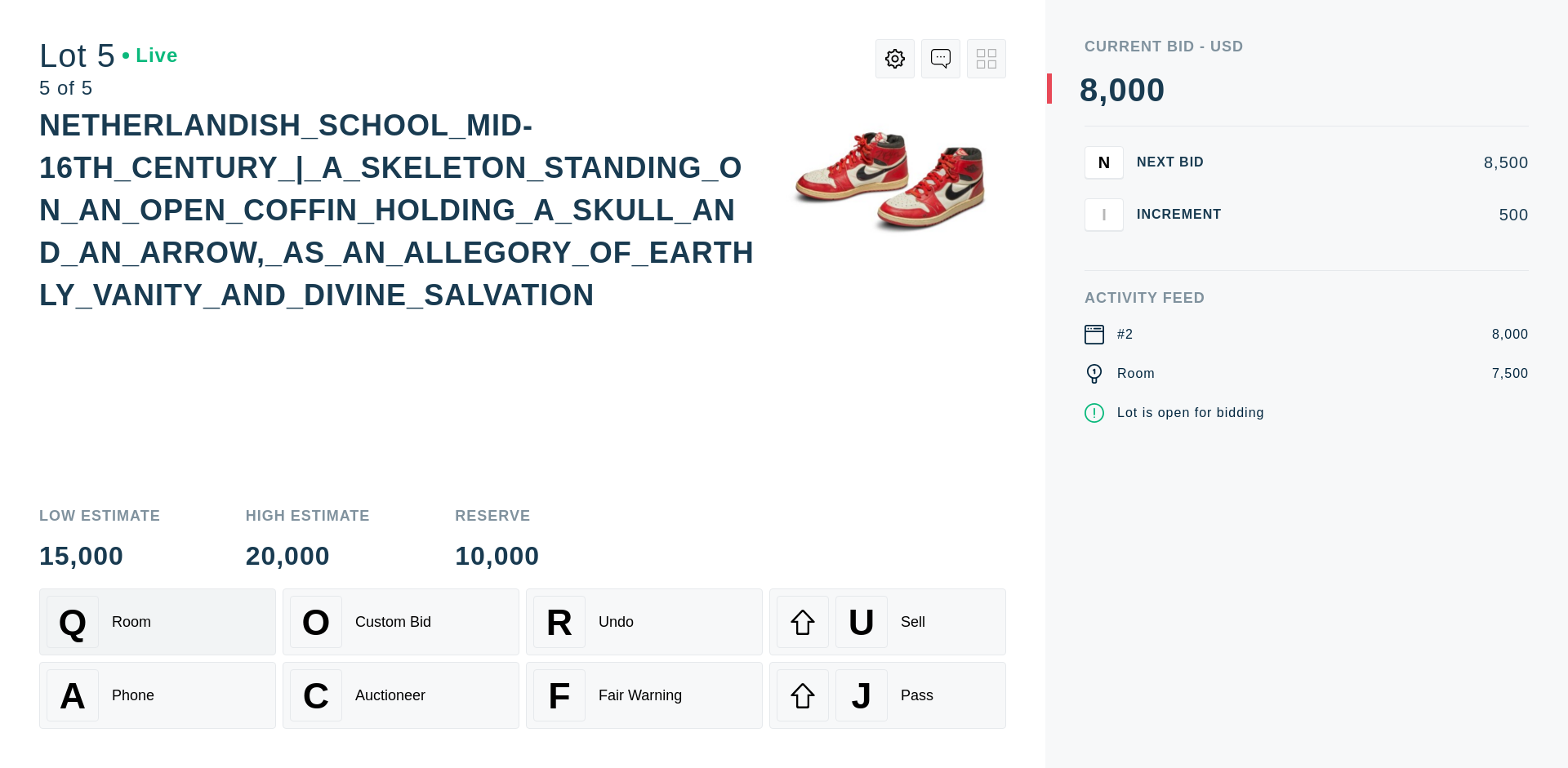
click at [158, 622] on div "Q Room" at bounding box center [157, 622] width 222 height 53
click at [887, 622] on div "U Sell" at bounding box center [887, 622] width 222 height 53
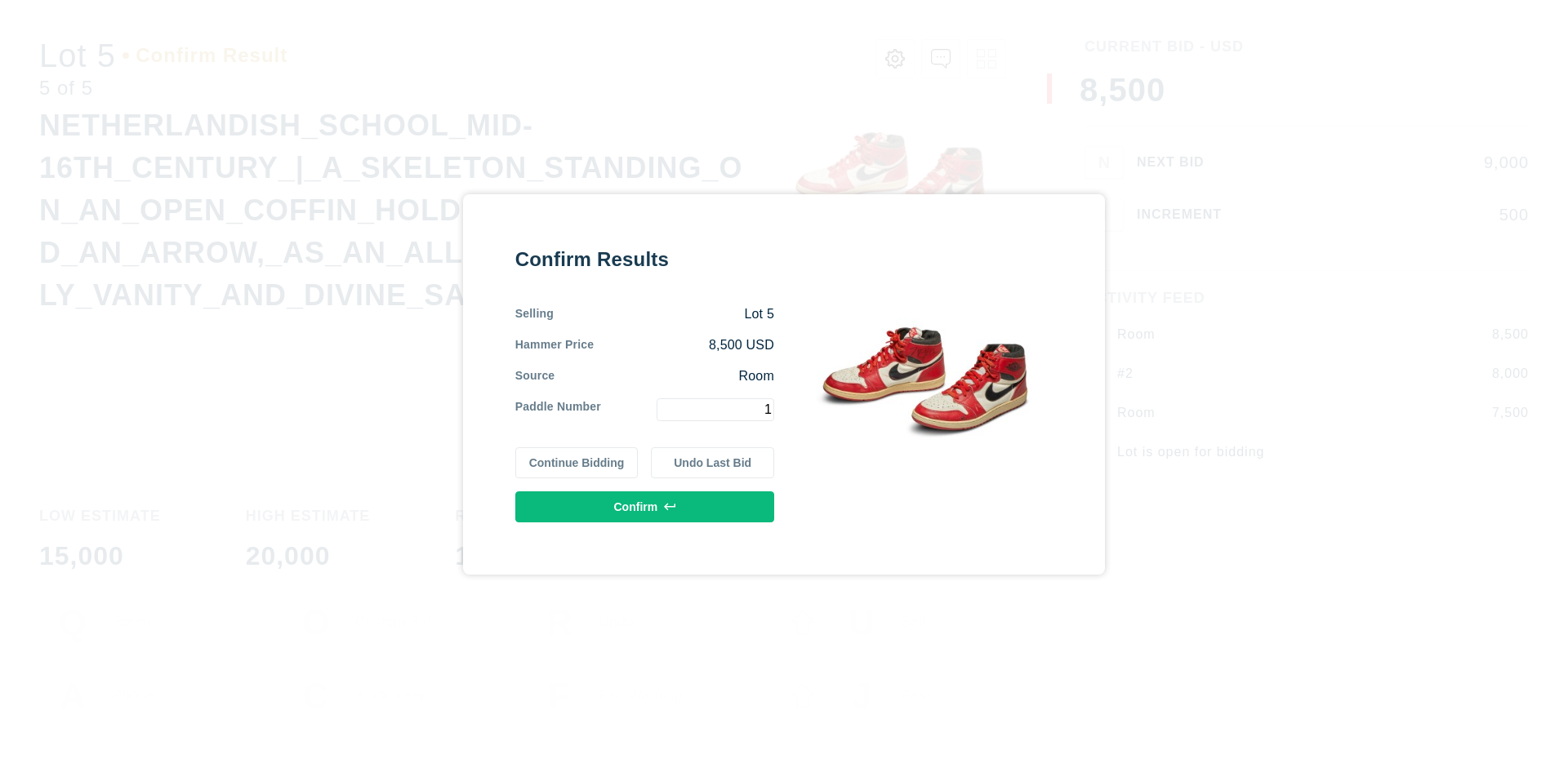
type input "1"
click at [645, 506] on button "Confirm" at bounding box center [645, 507] width 259 height 31
